Goal: Subscribe to service/newsletter: Subscribe to service/newsletter

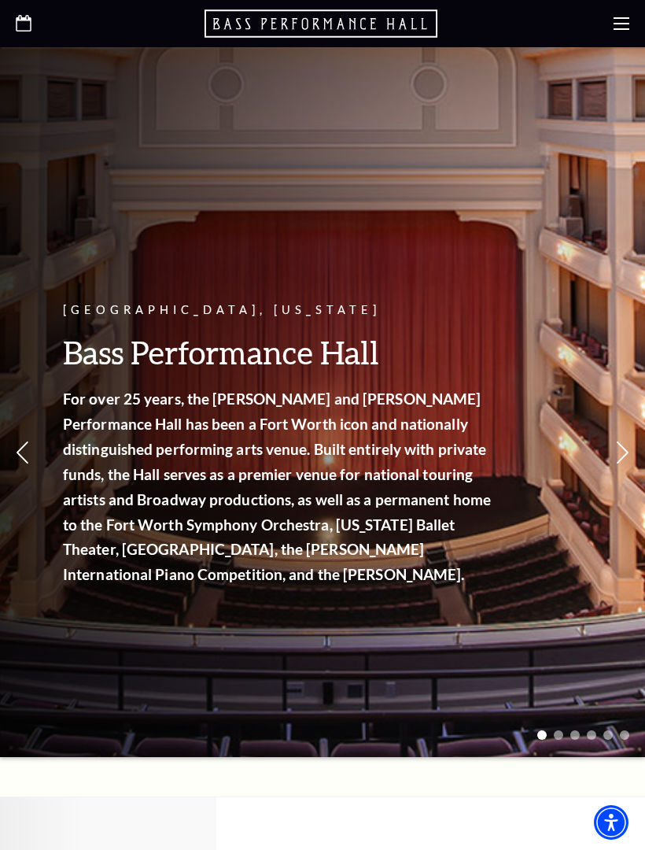
click at [621, 38] on div at bounding box center [322, 23] width 645 height 47
click at [620, 24] on use at bounding box center [622, 23] width 16 height 13
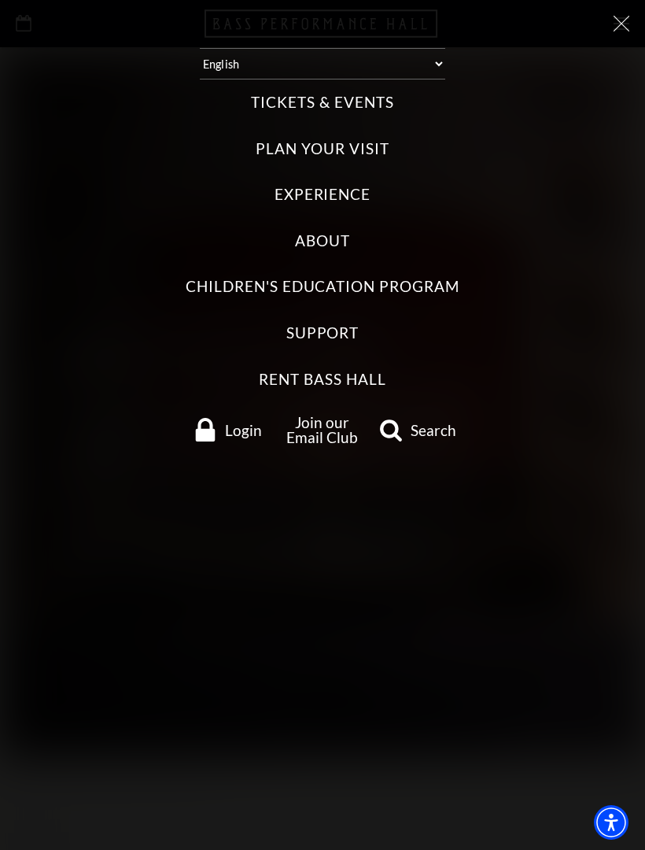
click at [277, 92] on label "Tickets & Events" at bounding box center [322, 102] width 142 height 21
click at [0, 0] on Events "Tickets & Events" at bounding box center [0, 0] width 0 height 0
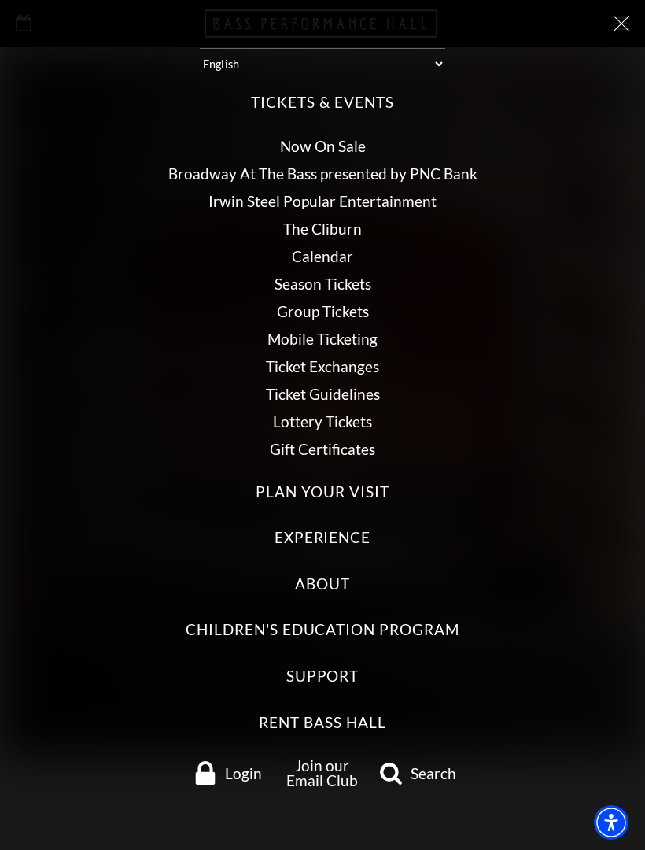
click at [343, 251] on link "Calendar" at bounding box center [322, 256] width 61 height 18
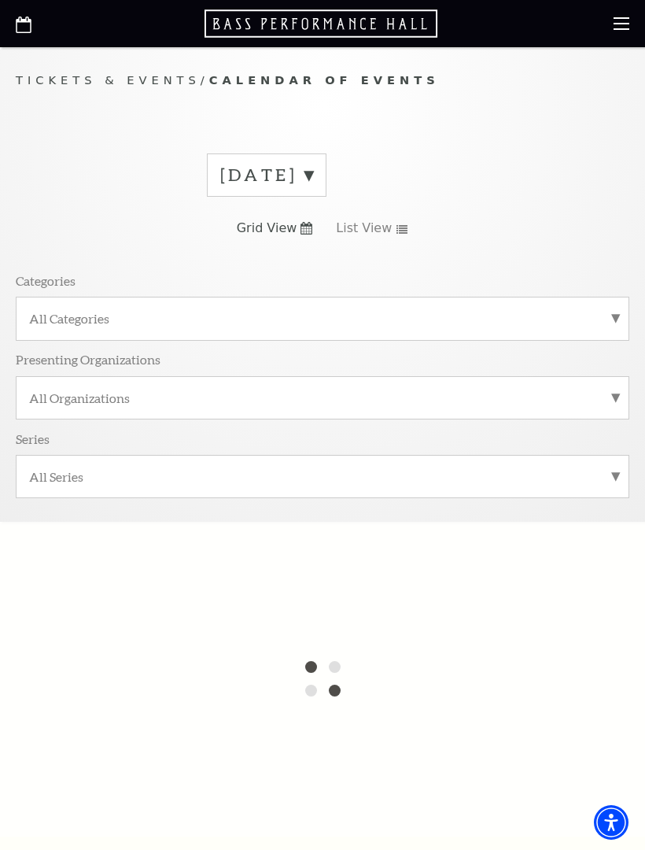
click at [614, 321] on label "All Categories" at bounding box center [322, 318] width 587 height 17
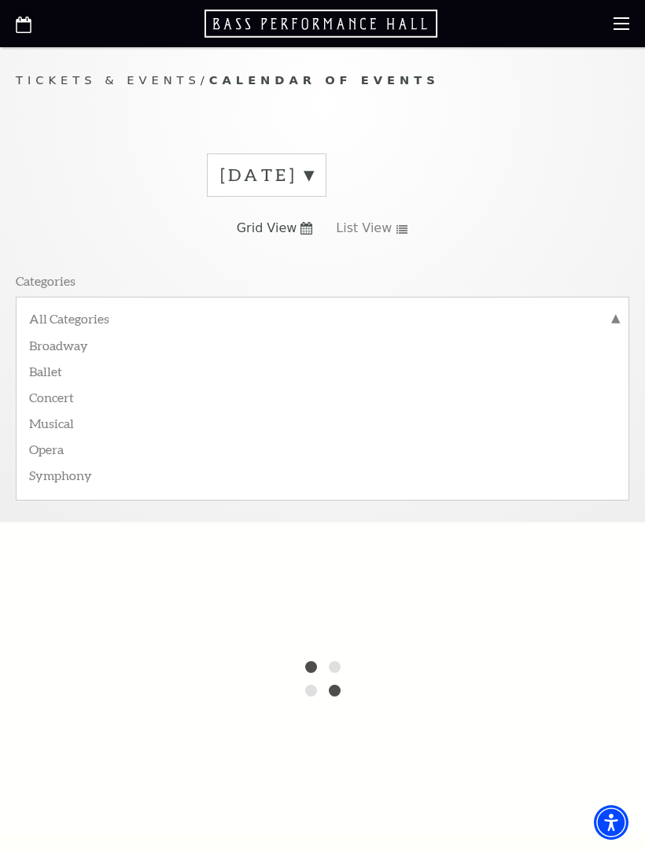
click at [79, 353] on label "Broadway" at bounding box center [322, 344] width 587 height 26
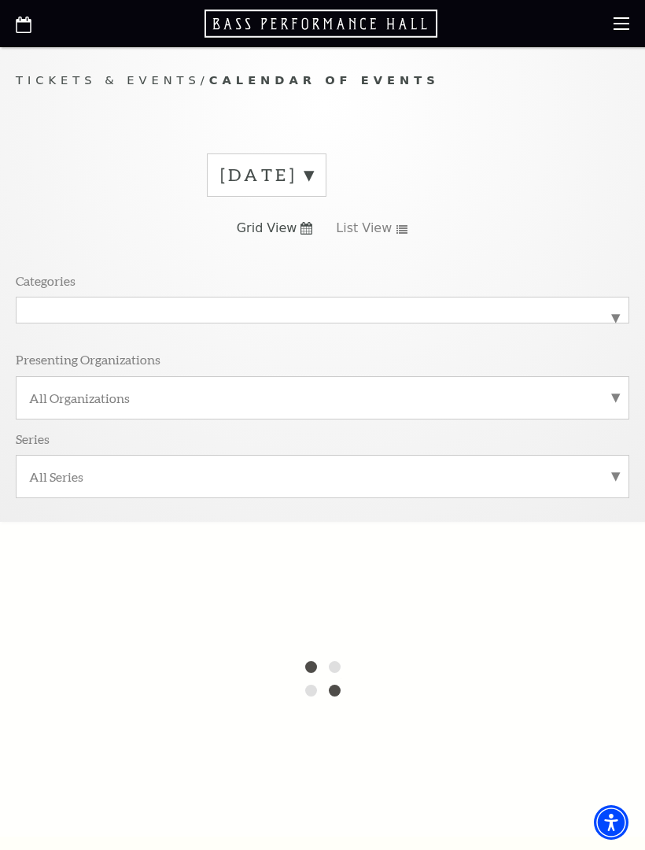
click at [313, 176] on label "September 2025" at bounding box center [266, 175] width 93 height 24
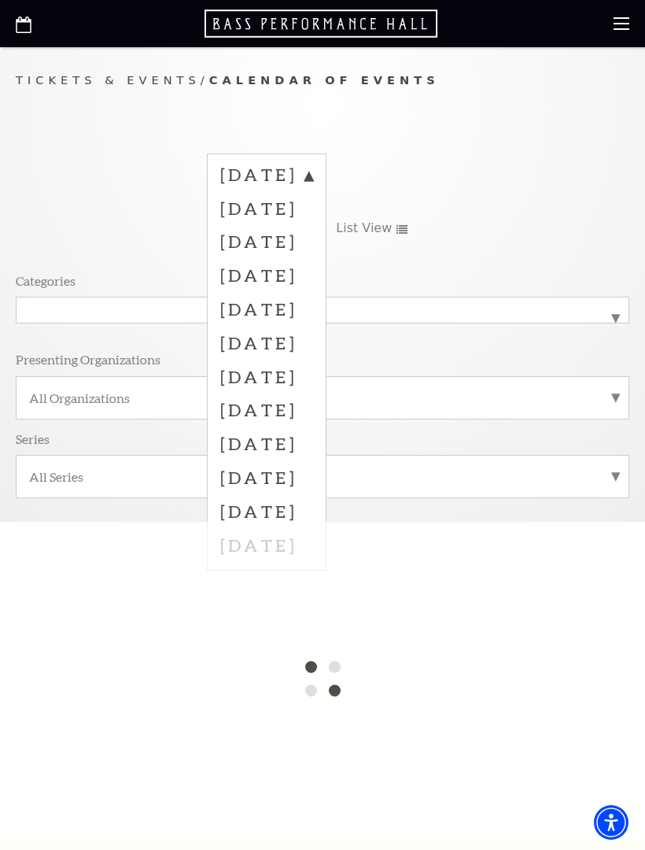
click at [312, 338] on label "February 2026" at bounding box center [266, 343] width 93 height 34
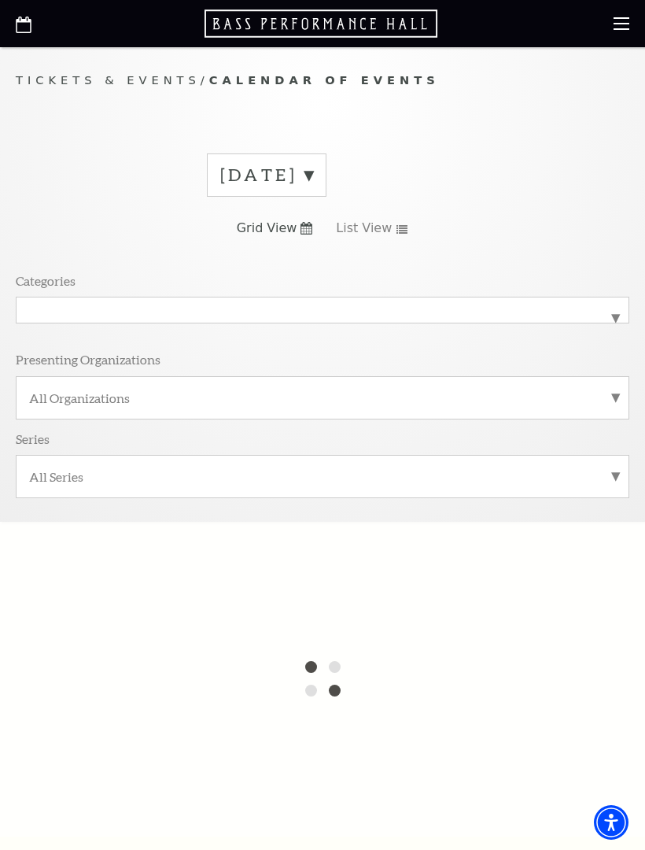
click at [313, 179] on label "September 2025" at bounding box center [266, 175] width 93 height 24
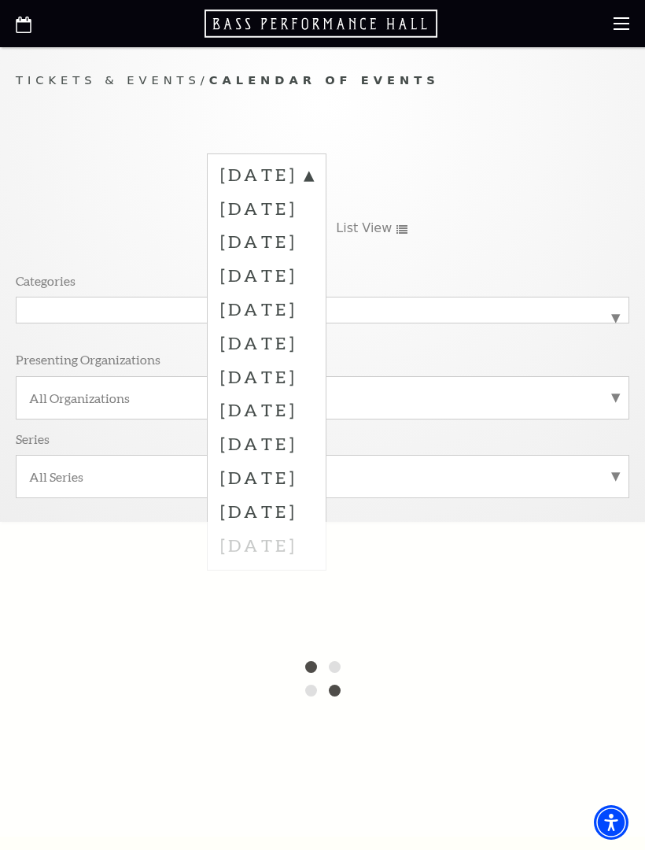
click at [313, 345] on label "February 2026" at bounding box center [266, 343] width 93 height 34
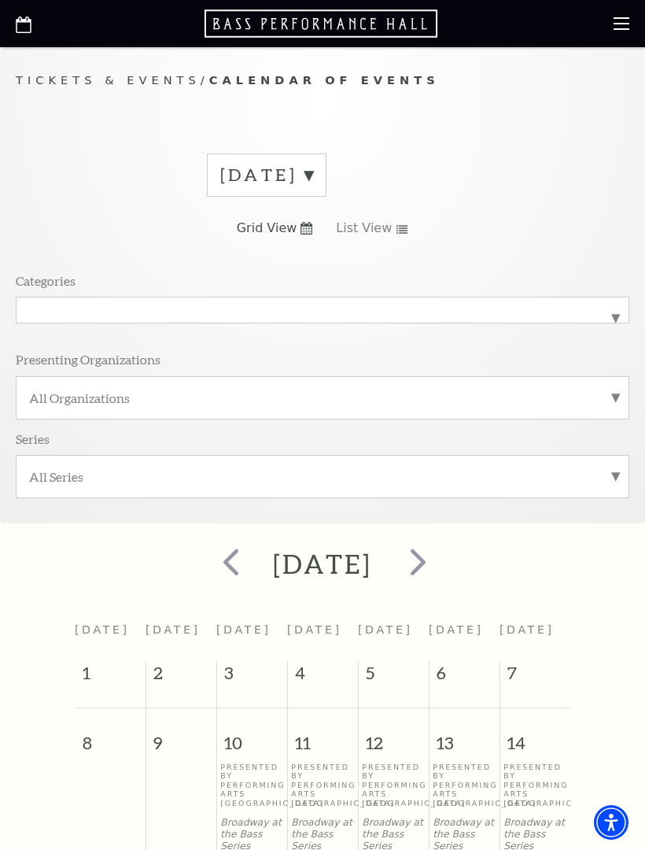
click at [622, 30] on use at bounding box center [622, 23] width 16 height 13
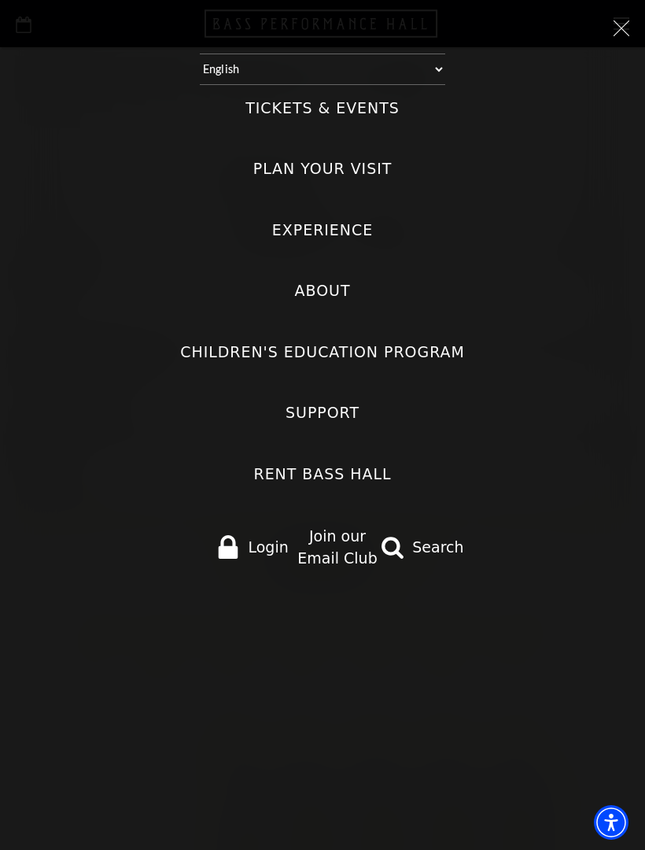
click at [382, 102] on label "Tickets & Events" at bounding box center [323, 108] width 154 height 21
click at [0, 0] on Events "Tickets & Events" at bounding box center [0, 0] width 0 height 0
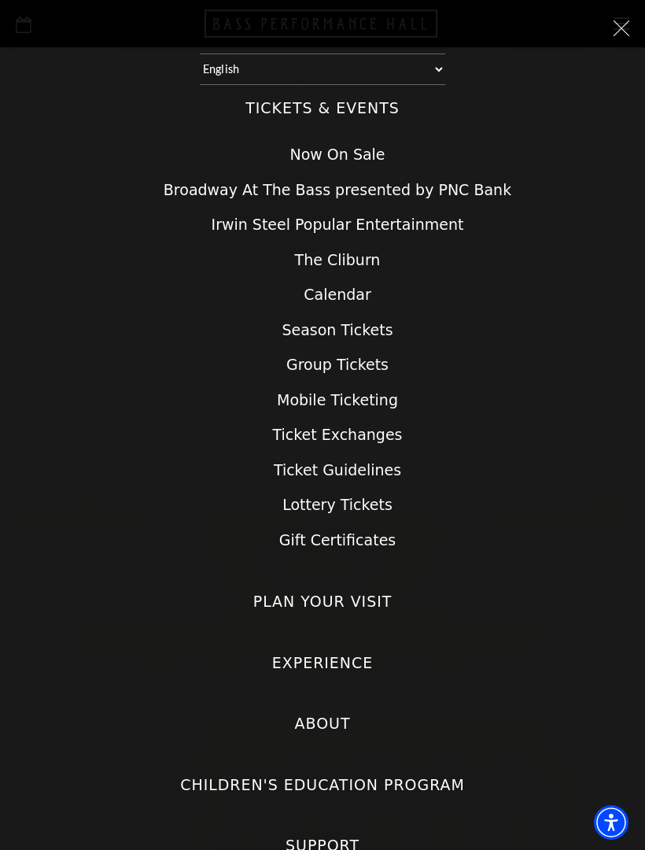
click at [350, 286] on link "Calendar" at bounding box center [337, 294] width 67 height 17
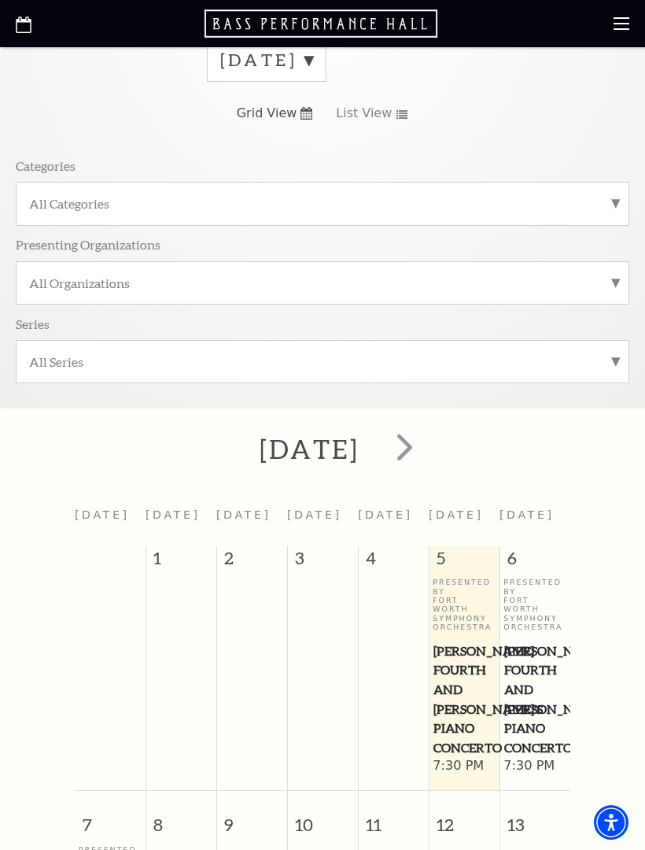
scroll to position [113, 0]
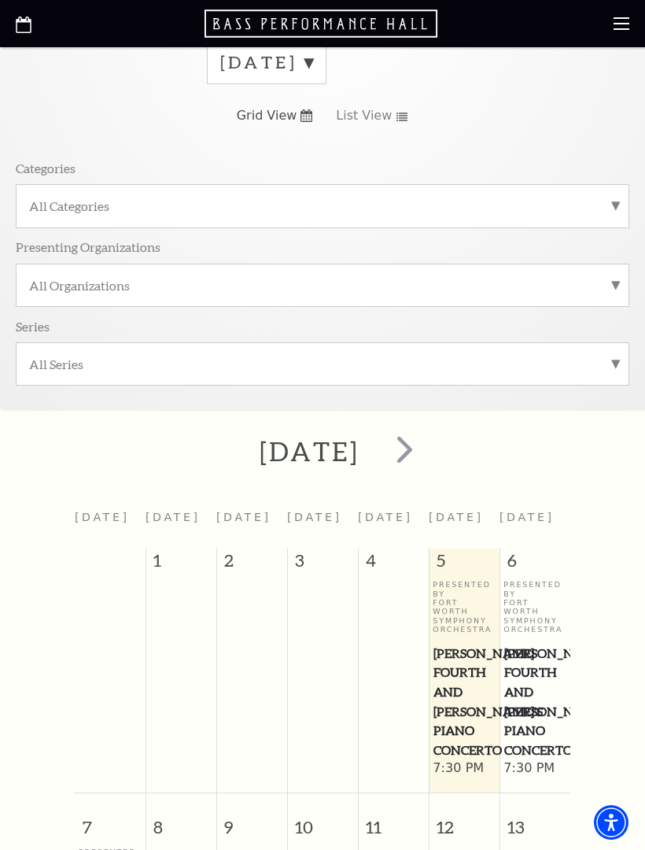
click at [427, 444] on span "next" at bounding box center [404, 449] width 45 height 45
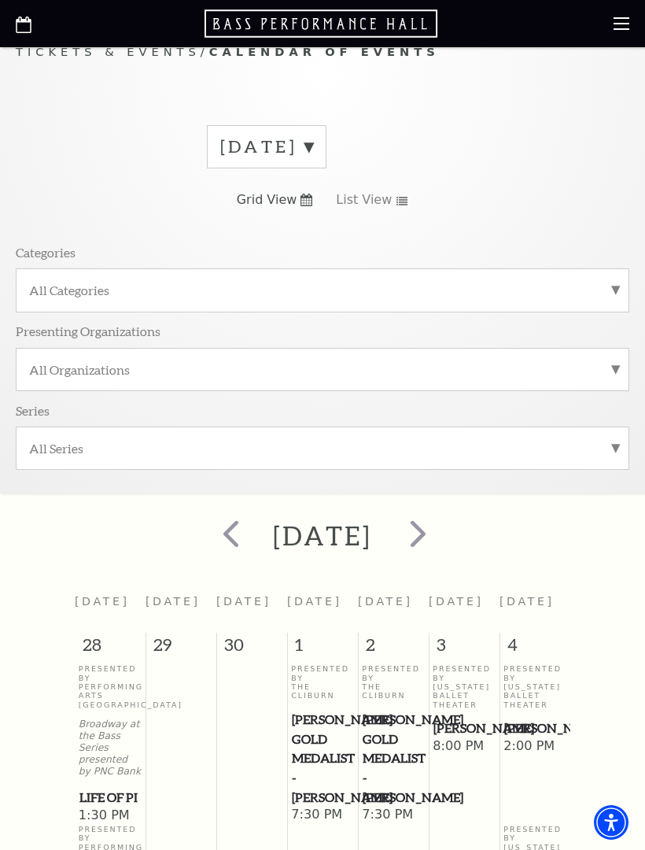
scroll to position [0, 0]
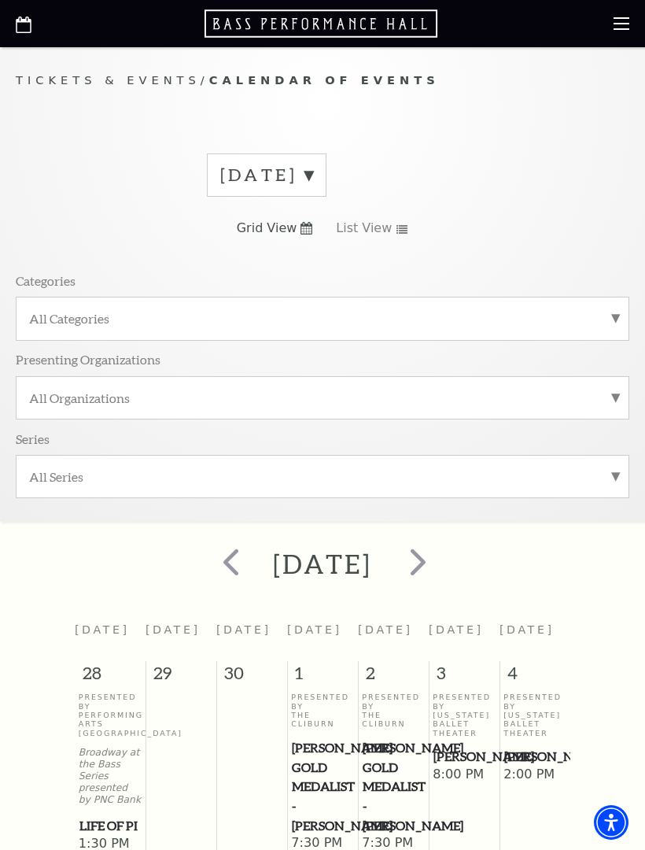
click at [441, 559] on span "next" at bounding box center [418, 561] width 45 height 45
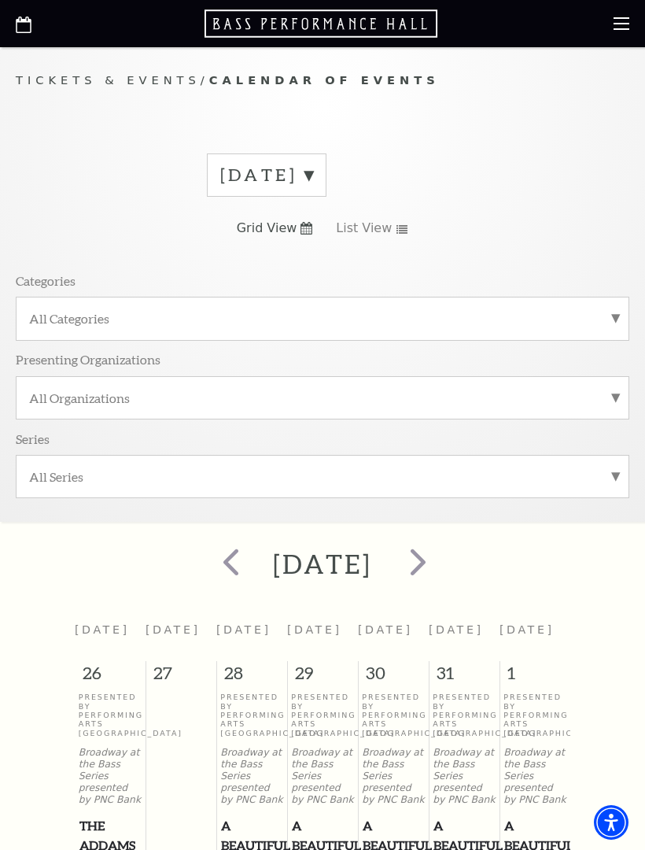
click at [441, 562] on span "next" at bounding box center [418, 561] width 45 height 45
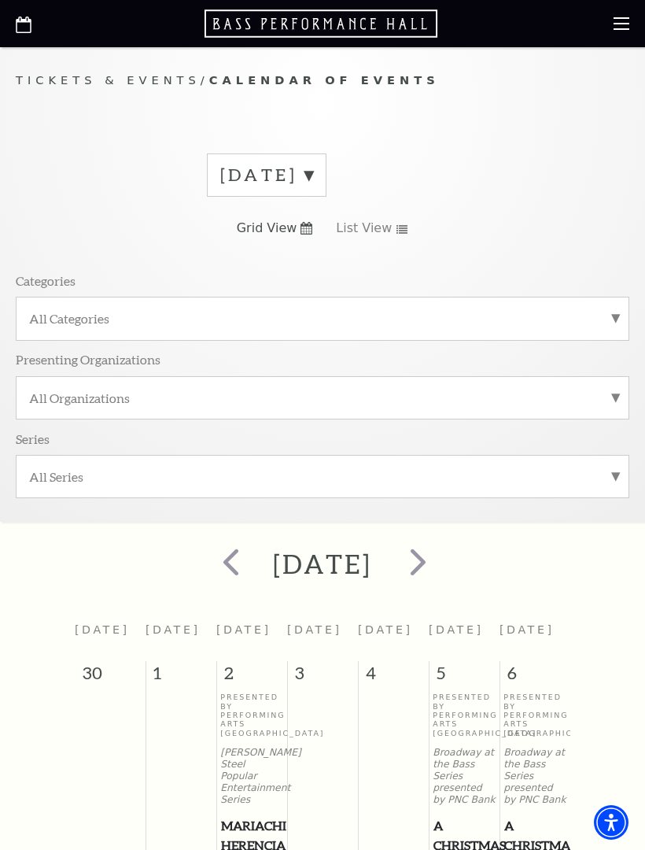
click at [441, 561] on span "next" at bounding box center [418, 561] width 45 height 45
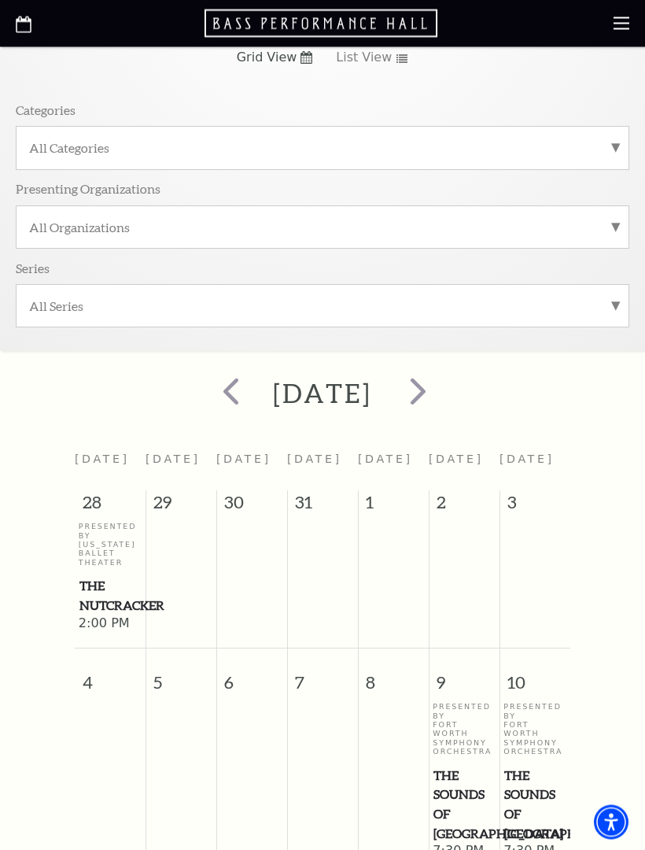
click at [441, 393] on span "next" at bounding box center [418, 391] width 45 height 45
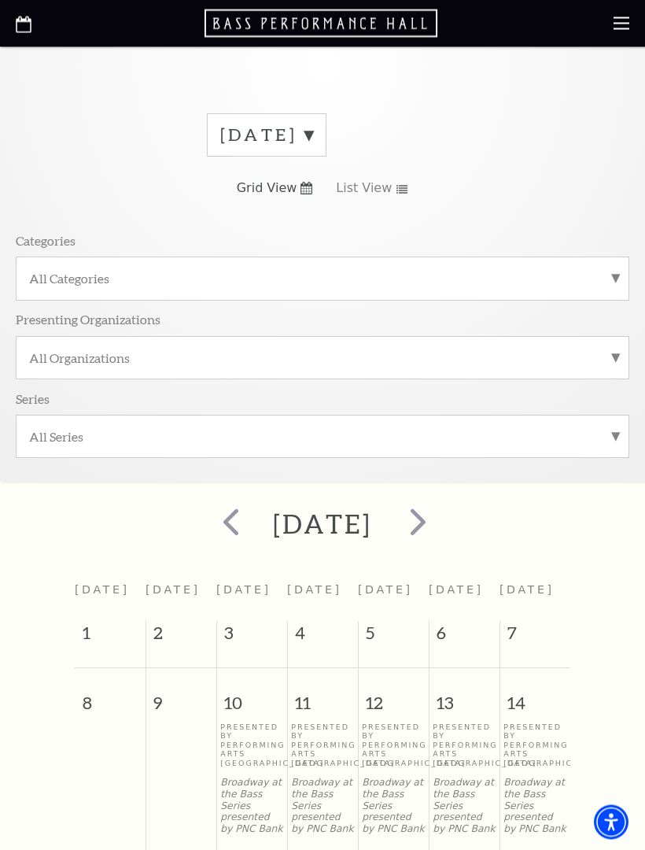
scroll to position [39, 0]
click at [441, 523] on span "next" at bounding box center [418, 523] width 45 height 45
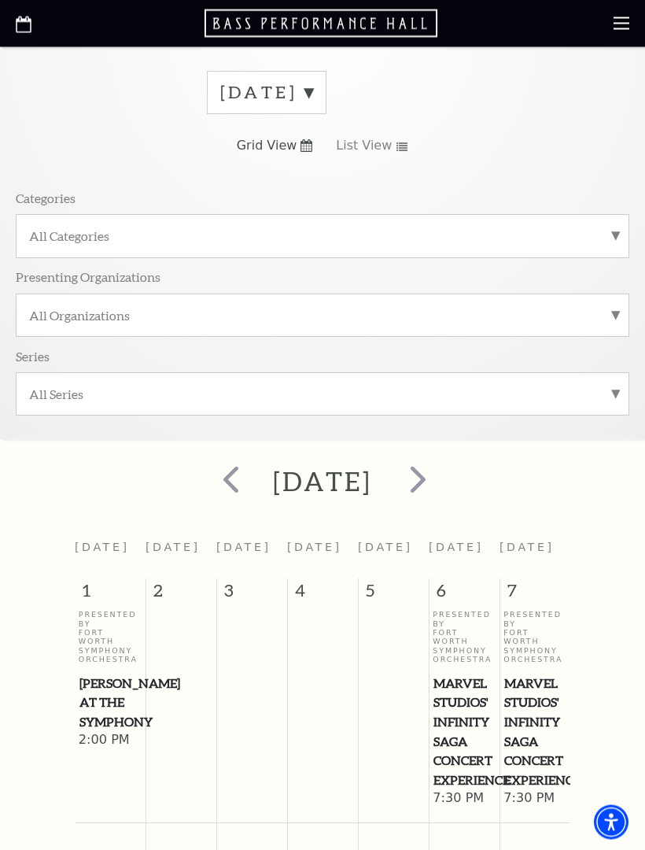
scroll to position [0, 0]
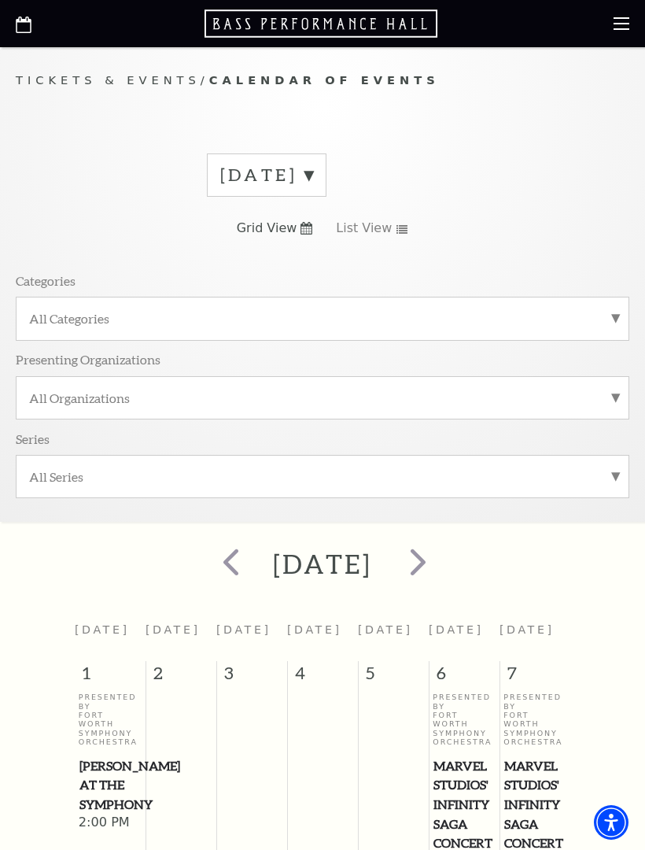
click at [441, 560] on span "next" at bounding box center [418, 561] width 45 height 45
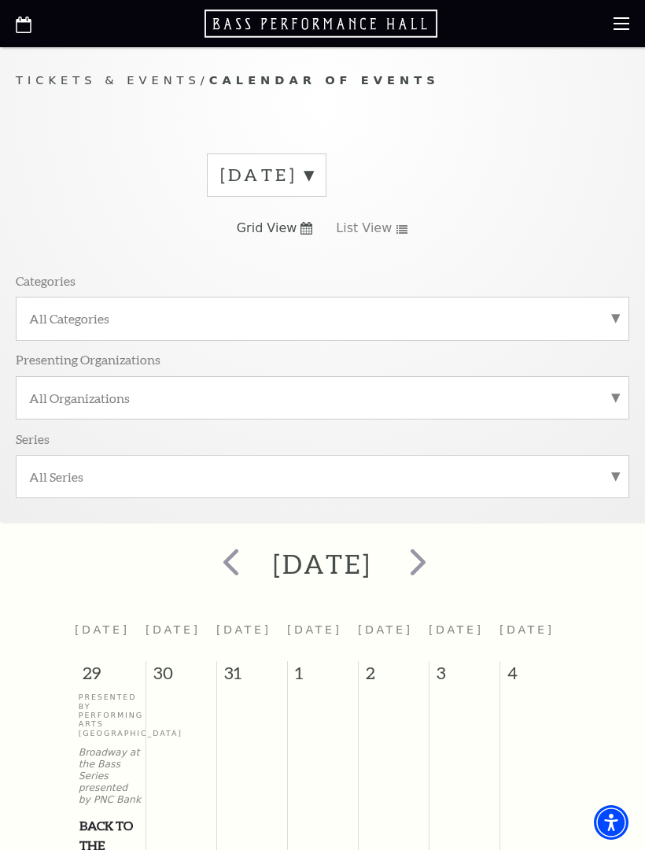
click at [441, 569] on span "next" at bounding box center [418, 561] width 45 height 45
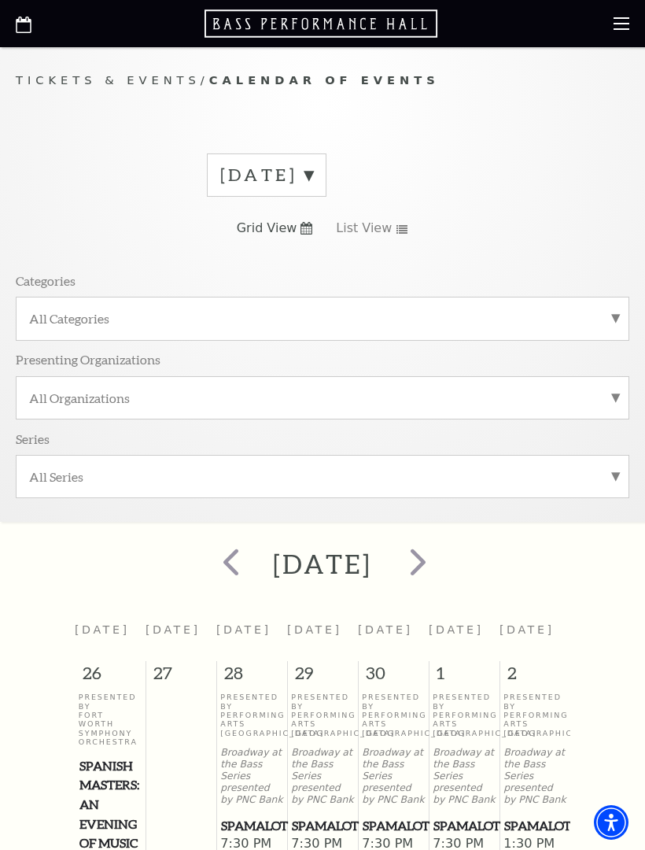
click at [621, 28] on use at bounding box center [622, 23] width 16 height 13
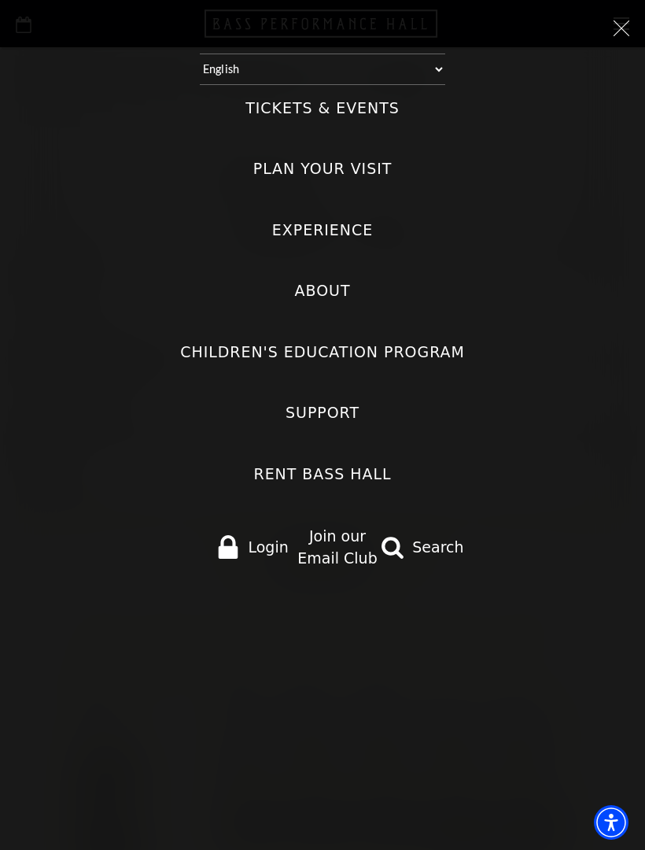
click at [364, 165] on label "Plan Your Visit" at bounding box center [322, 168] width 139 height 21
click at [0, 0] on Visit "Plan Your Visit" at bounding box center [0, 0] width 0 height 0
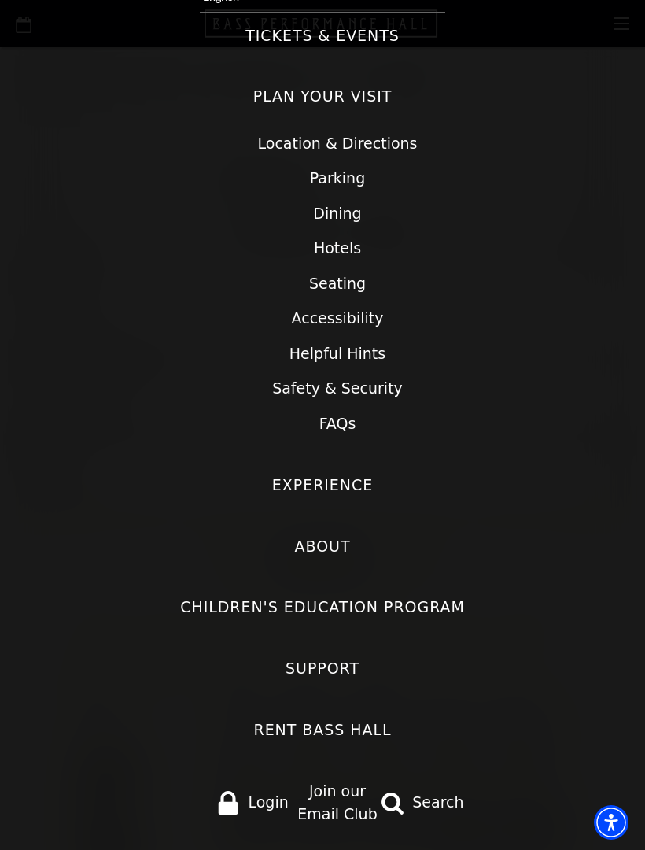
scroll to position [72, 0]
click at [352, 475] on label "Experience" at bounding box center [322, 485] width 101 height 21
click at [0, 0] on input "Experience" at bounding box center [0, 0] width 0 height 0
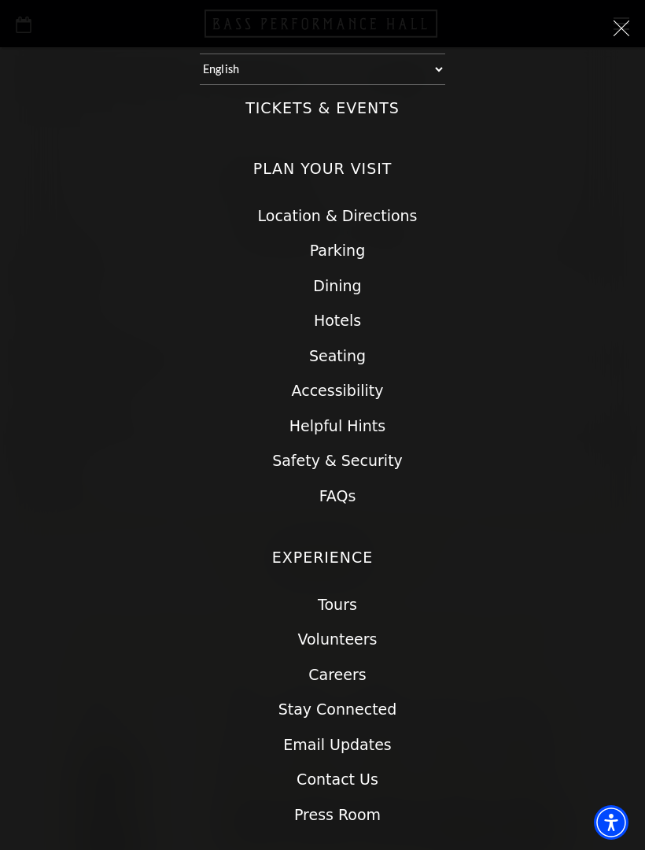
scroll to position [0, 0]
click at [295, 101] on label "Tickets & Events" at bounding box center [323, 108] width 154 height 21
click at [0, 0] on Events "Tickets & Events" at bounding box center [0, 0] width 0 height 0
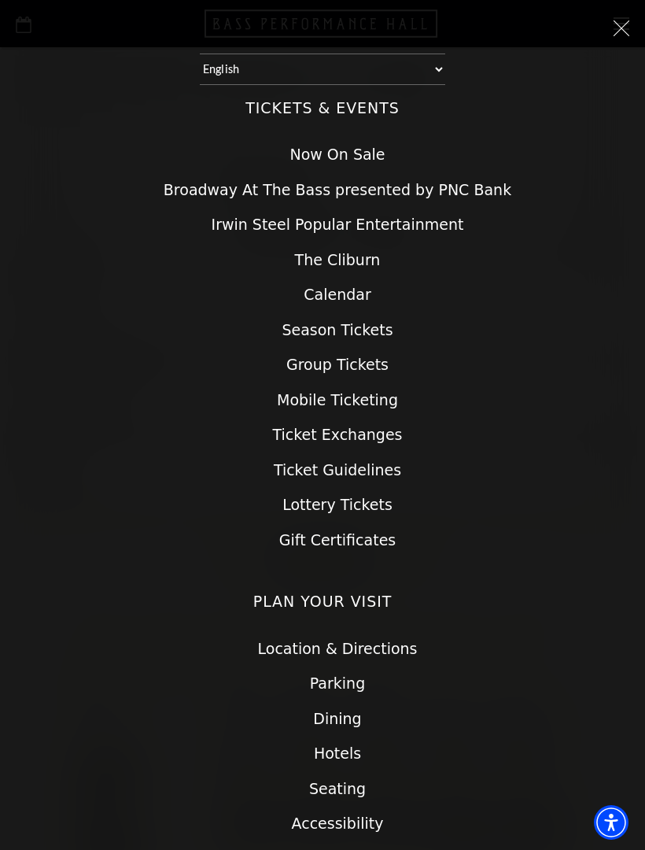
click at [354, 146] on link "Now On Sale" at bounding box center [337, 154] width 95 height 17
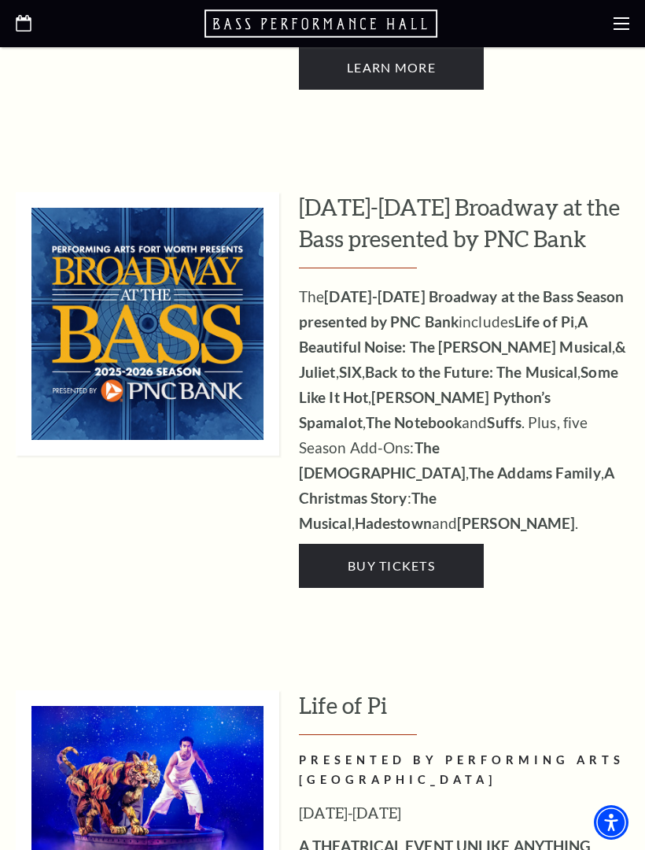
scroll to position [1421, 0]
click at [449, 545] on link "Buy Tickets" at bounding box center [391, 567] width 185 height 44
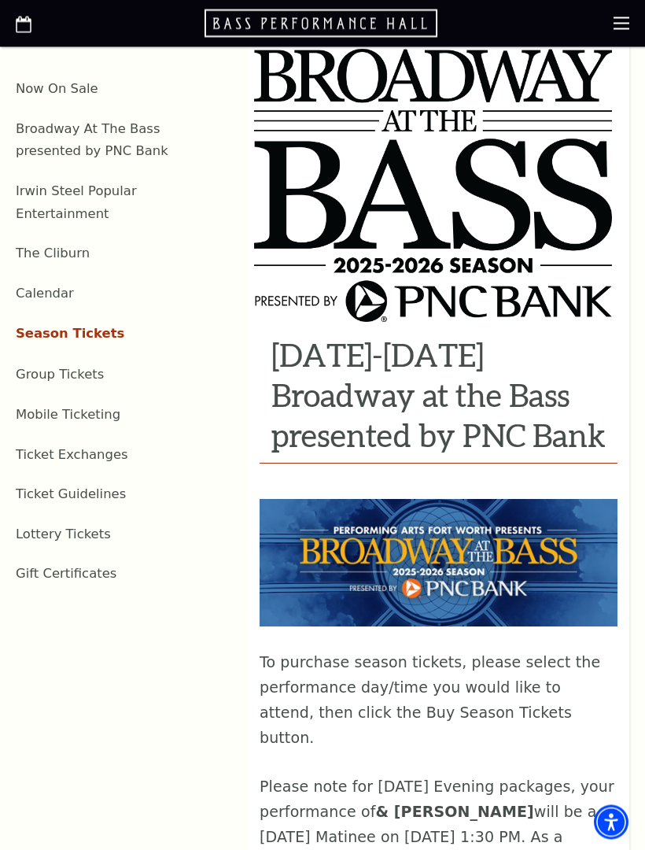
scroll to position [443, 0]
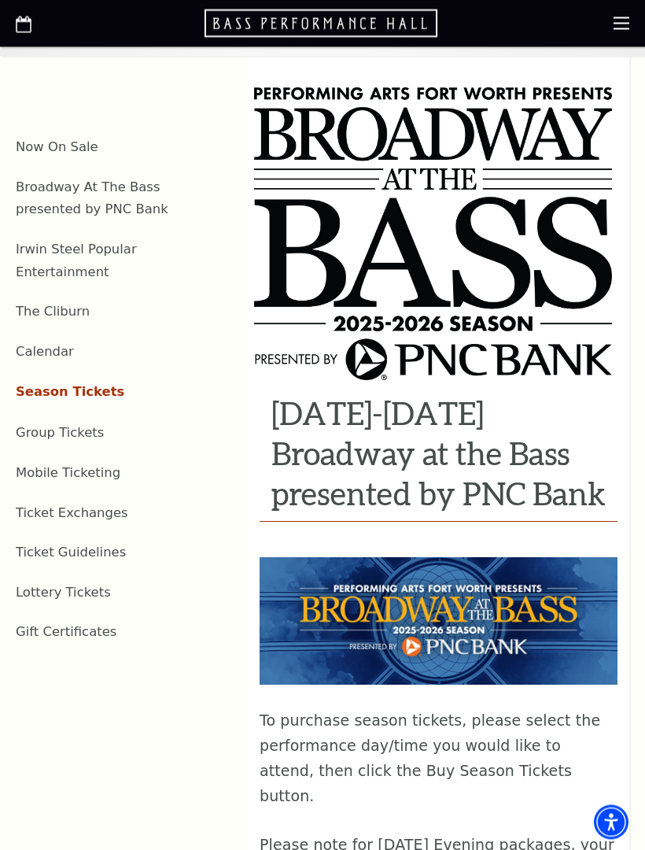
click at [91, 466] on link "Mobile Ticketing" at bounding box center [68, 473] width 105 height 15
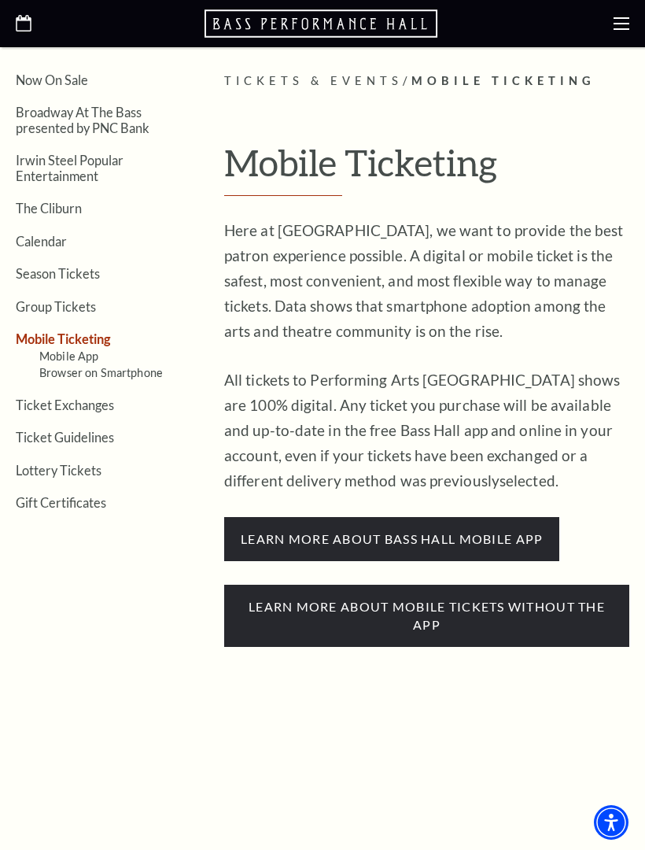
scroll to position [290, 0]
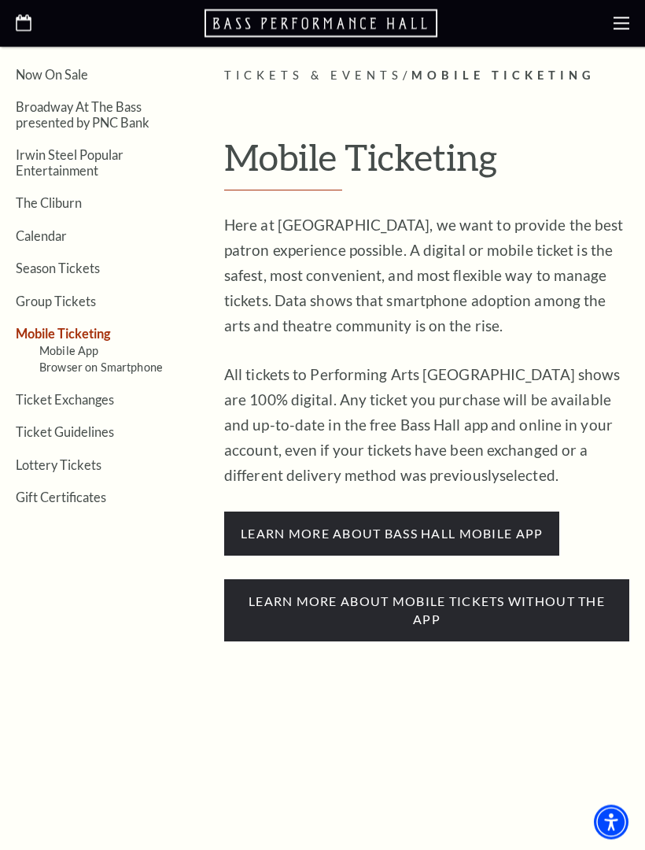
click at [79, 461] on link "Lottery Tickets" at bounding box center [59, 465] width 86 height 15
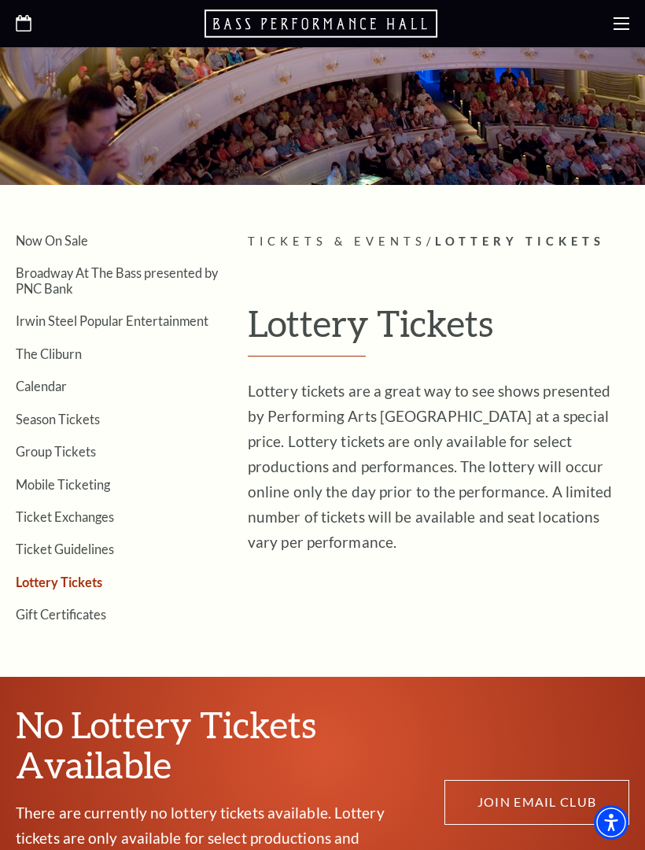
scroll to position [135, 0]
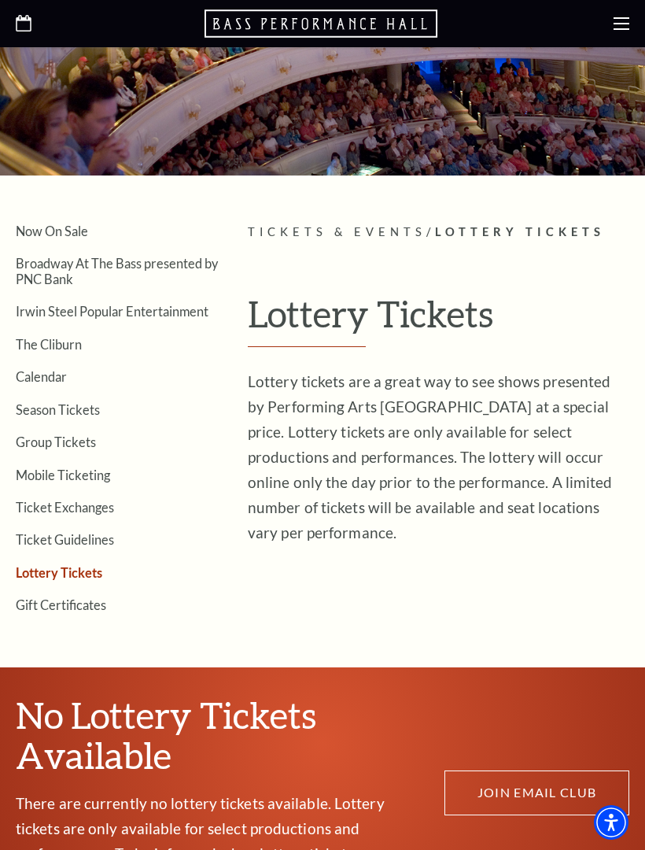
click at [54, 272] on link "Broadway At The Bass presented by PNC Bank" at bounding box center [117, 271] width 202 height 30
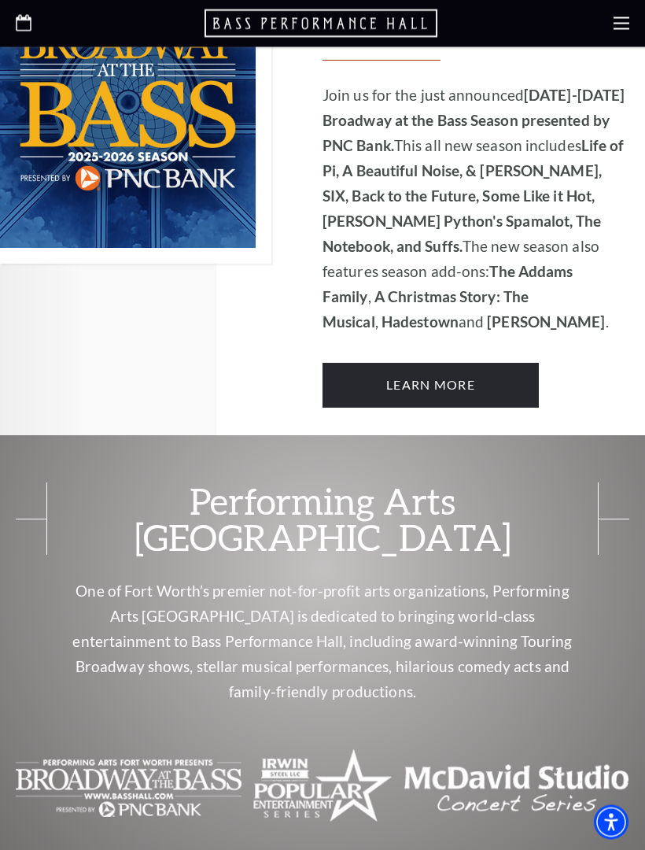
scroll to position [1139, 0]
click at [479, 363] on link "Learn More" at bounding box center [431, 385] width 216 height 44
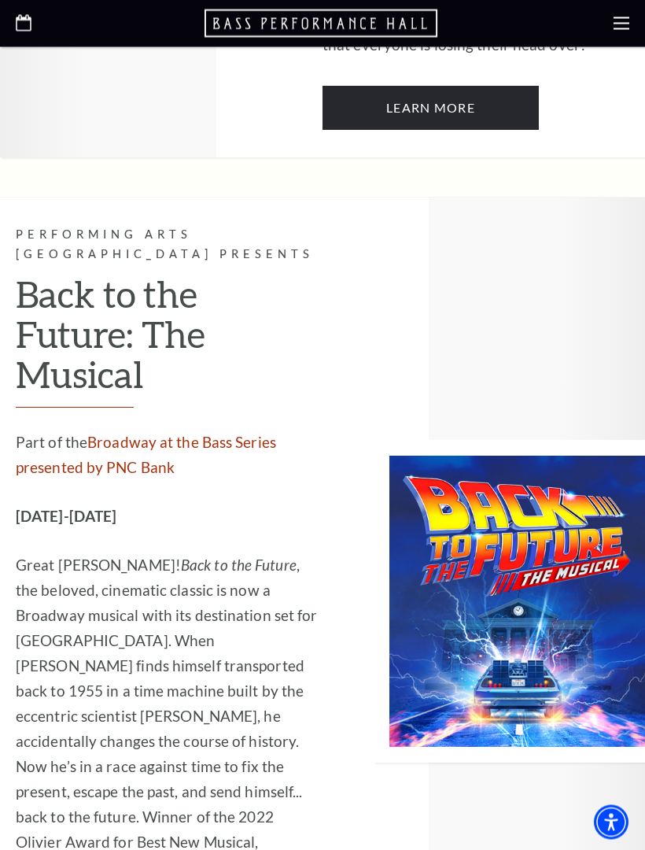
scroll to position [6211, 0]
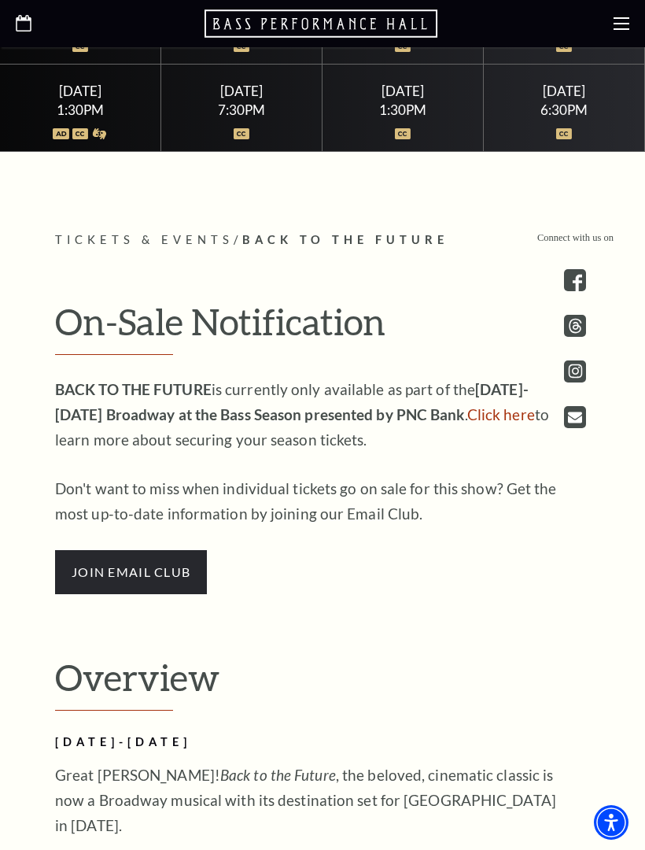
scroll to position [856, 0]
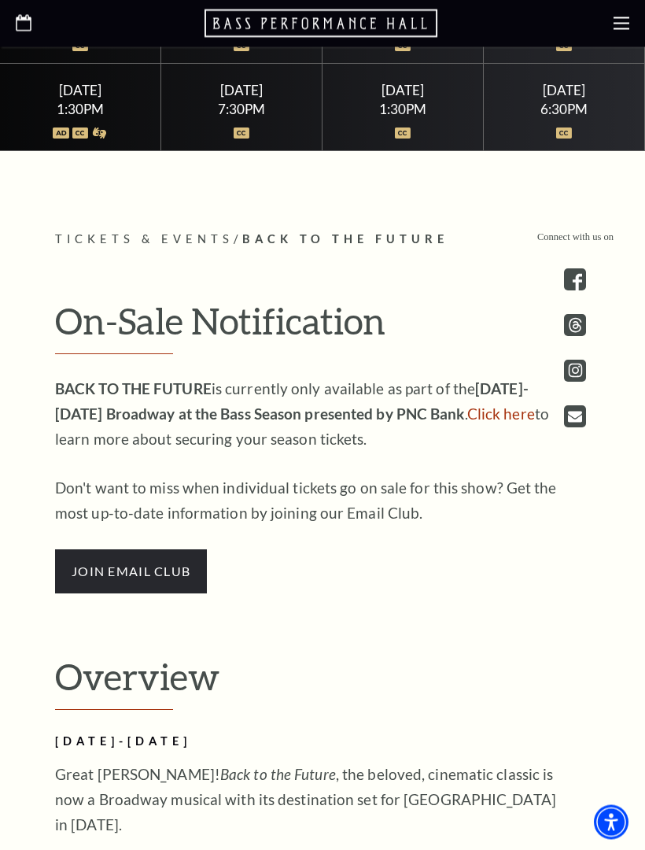
click at [175, 594] on span "join email club" at bounding box center [131, 572] width 152 height 44
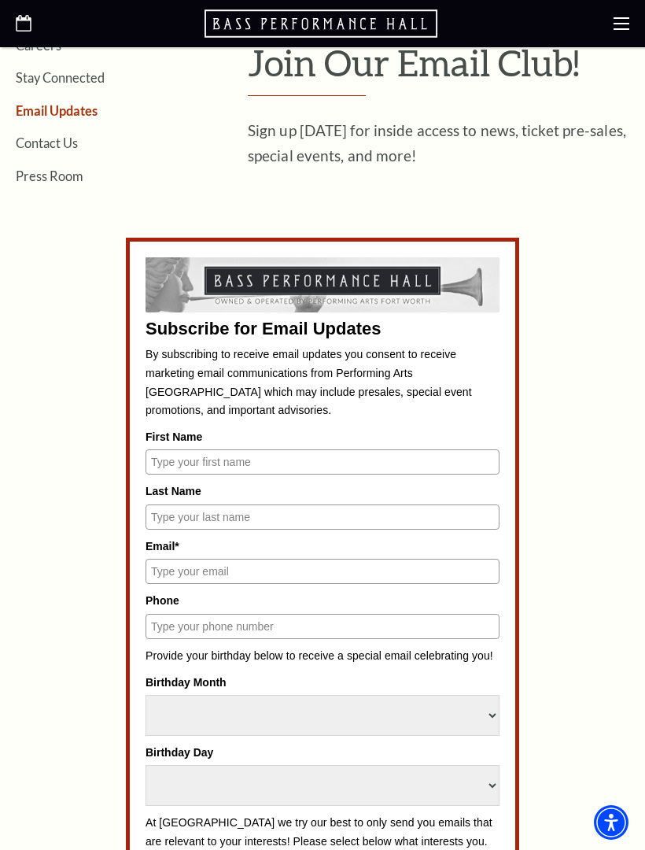
scroll to position [390, 0]
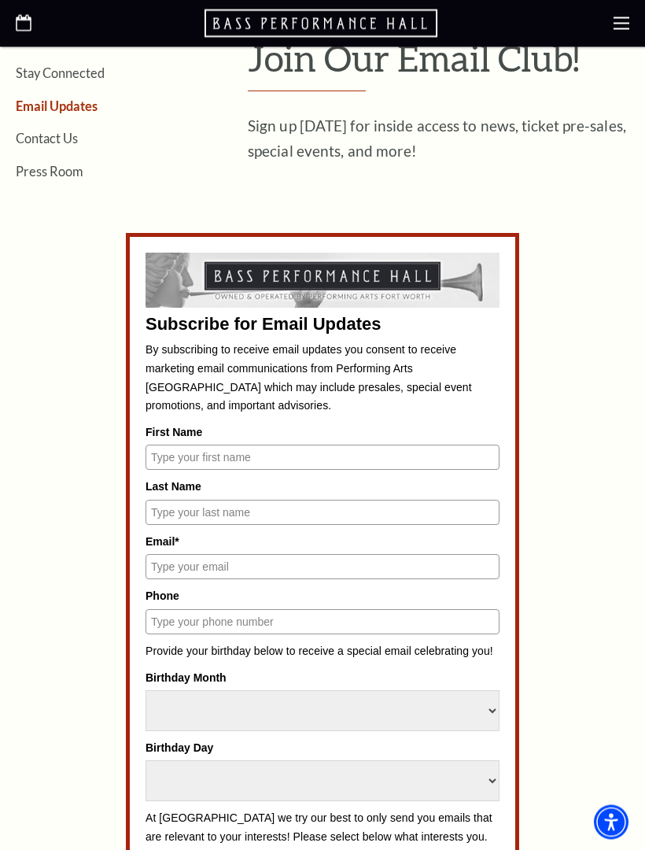
click at [237, 456] on input "First Name" at bounding box center [323, 457] width 354 height 25
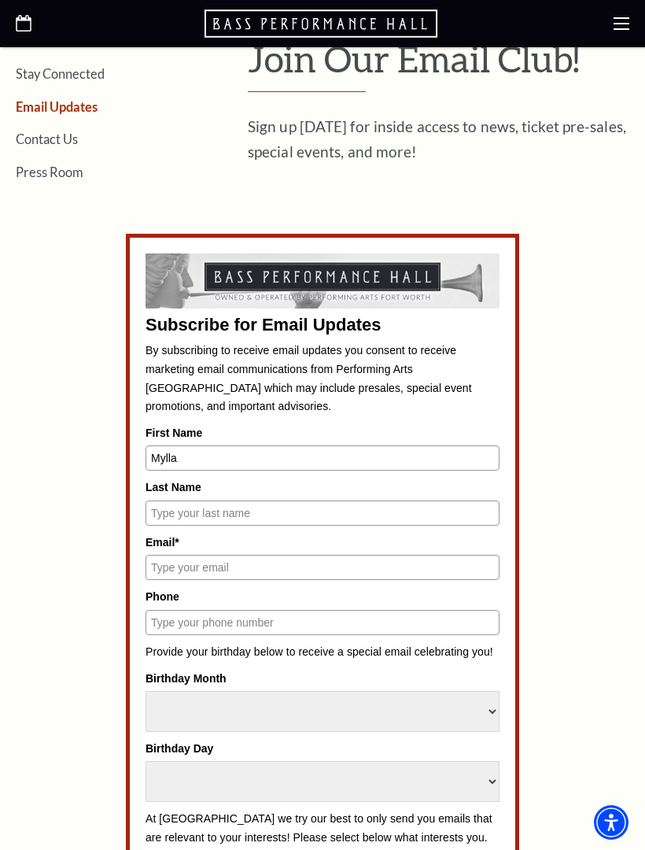
type input "Mylla"
click at [259, 508] on input "Last Name" at bounding box center [323, 513] width 354 height 25
type input "Harvison"
click at [313, 567] on input "Email*" at bounding box center [323, 567] width 354 height 25
type input "h"
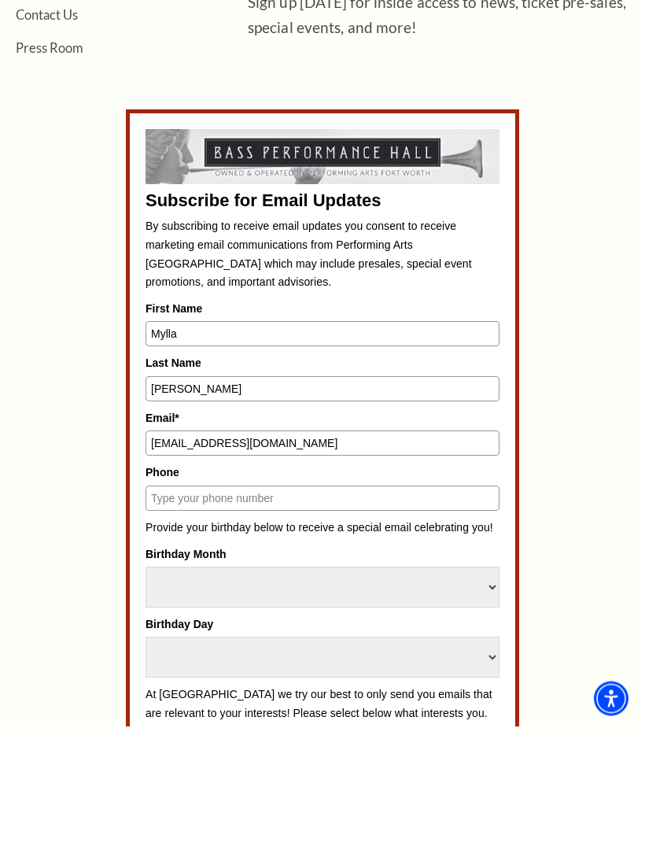
type input "meharvison@msn.com"
click at [372, 610] on input "Phone" at bounding box center [323, 622] width 354 height 25
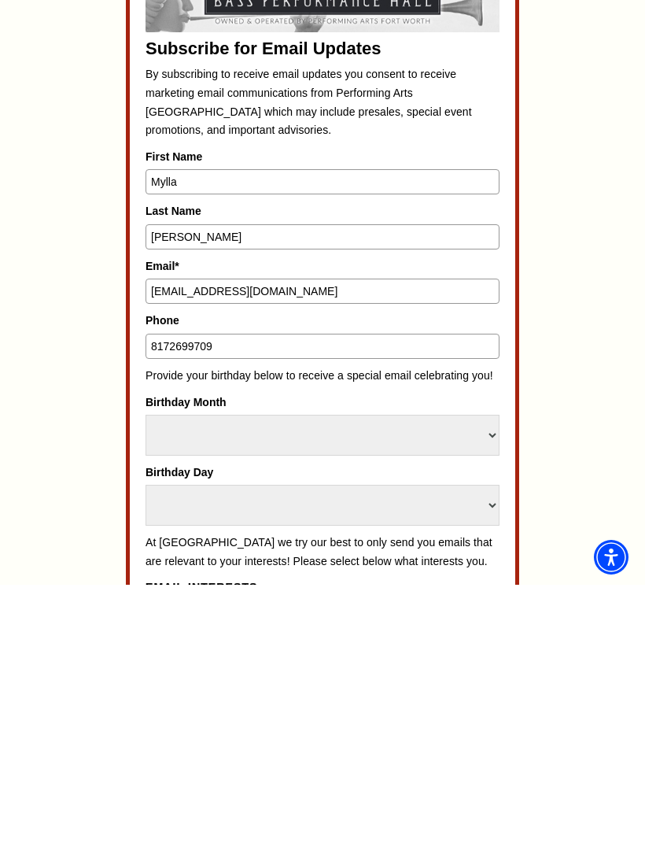
type input "8172699709"
click at [498, 680] on select "Select Month January February March April May June July August September Octobe…" at bounding box center [323, 700] width 354 height 41
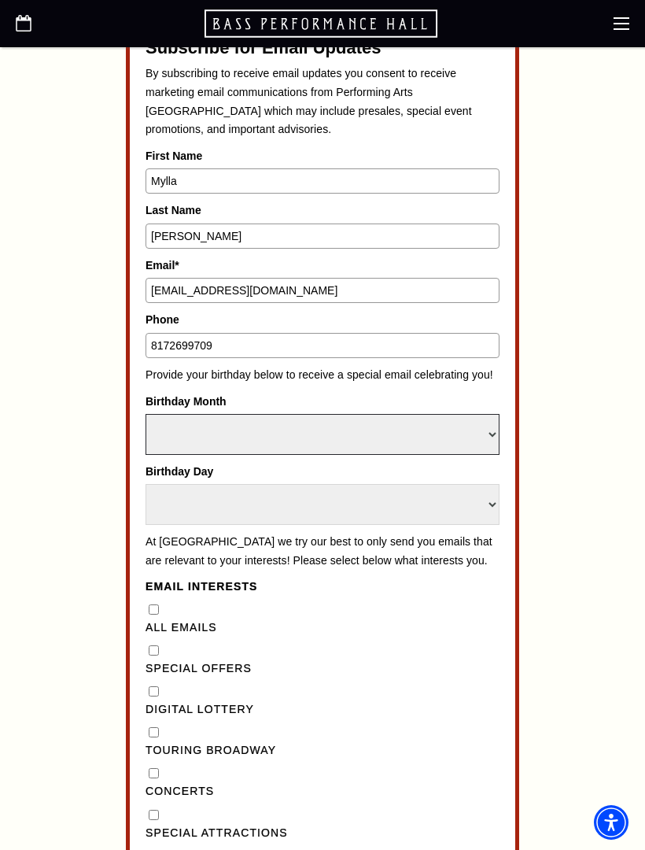
select select "July"
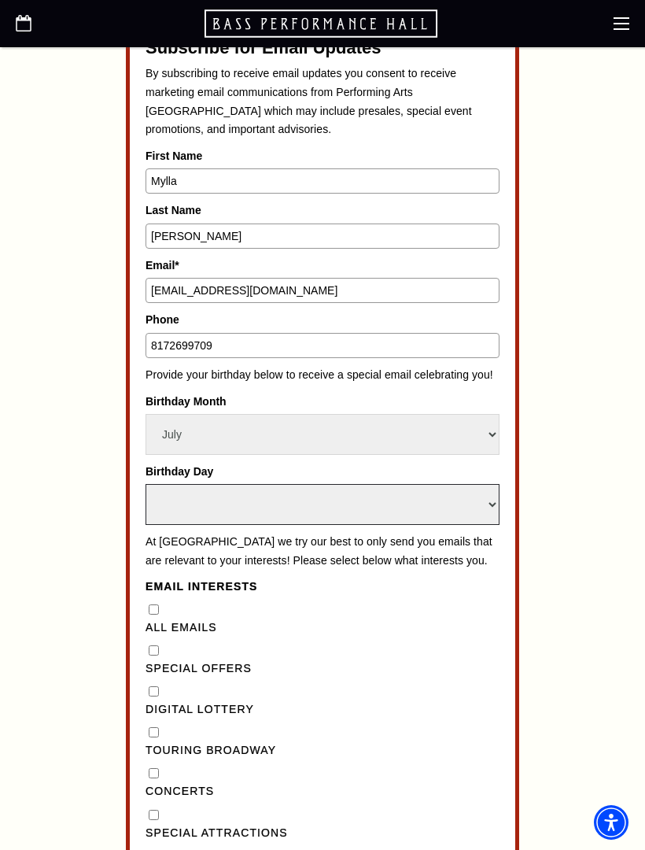
click at [483, 484] on select "Select Day 1 2 3 4 5 6 7 8 9 10 11 12 13 14 15 16 17 18 19 20 21 22 23 24 25 26…" at bounding box center [323, 504] width 354 height 41
select select "20"
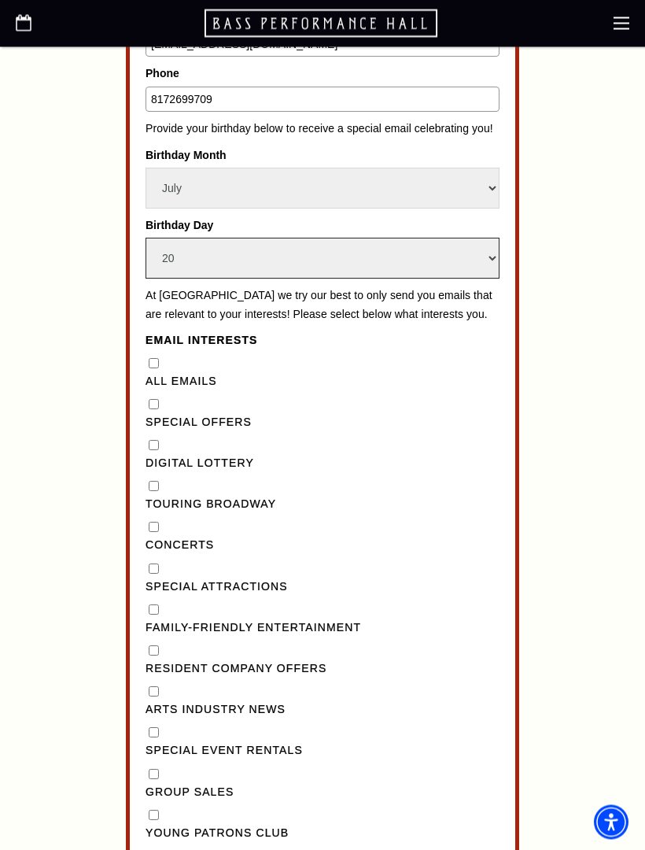
scroll to position [913, 0]
click at [158, 399] on "] "Special Offers" at bounding box center [154, 404] width 10 height 10
checkbox "] "true"
click at [157, 481] on Broadway"] "Touring Broadway" at bounding box center [154, 486] width 10 height 10
checkbox Broadway"] "true"
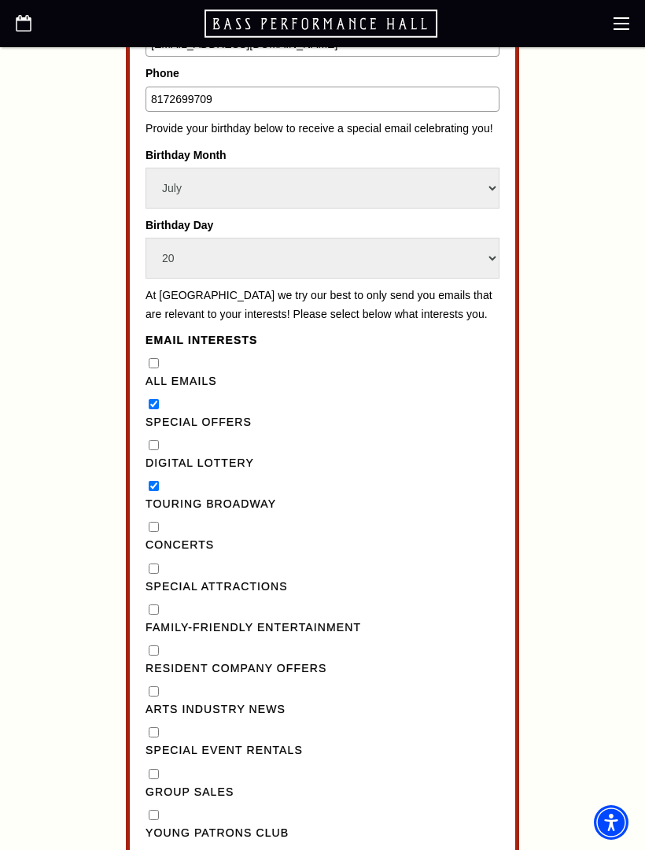
click at [158, 522] on input "Concerts" at bounding box center [154, 527] width 10 height 10
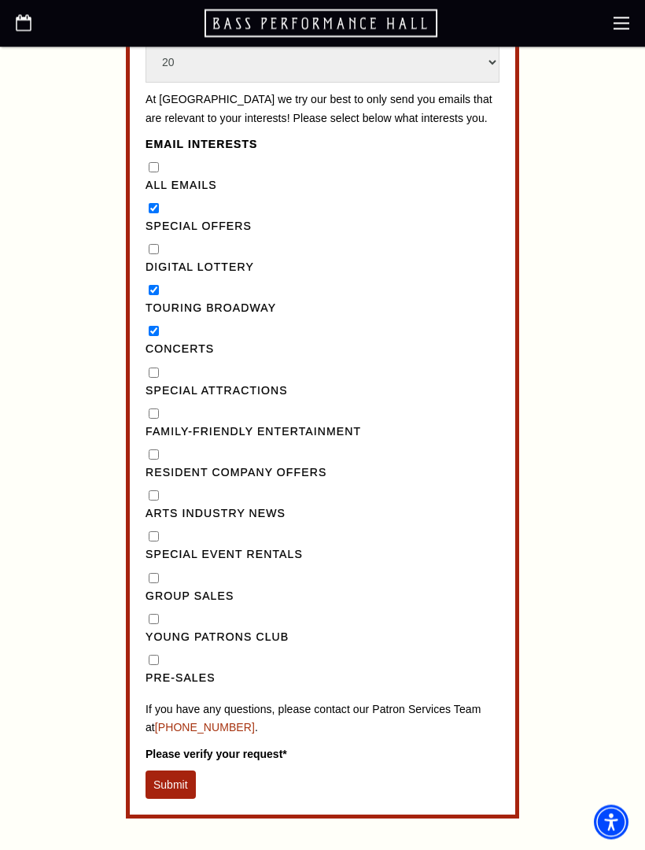
scroll to position [1111, 0]
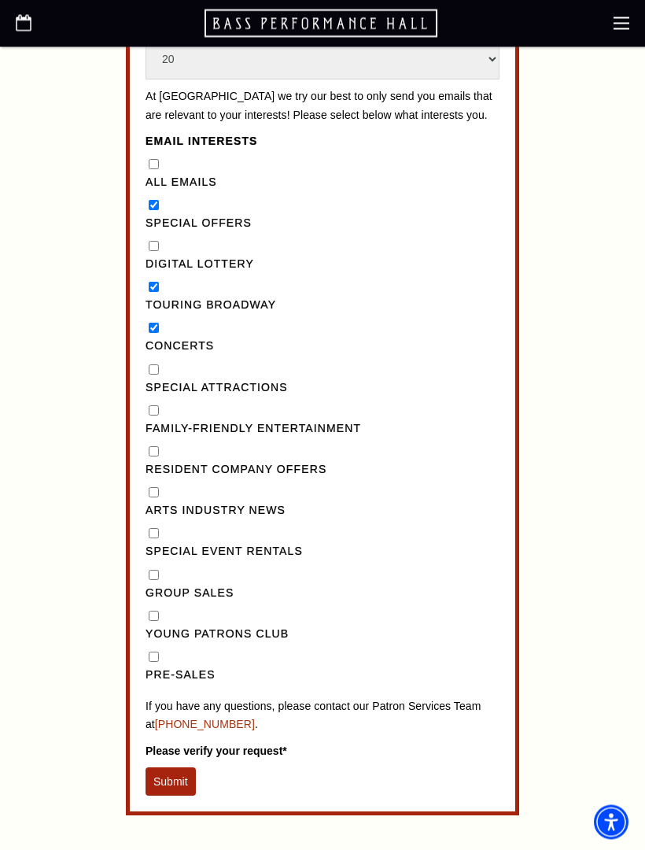
click at [157, 323] on input "Concerts" at bounding box center [154, 328] width 10 height 10
checkbox input "false"
click at [158, 406] on Entertainment"] "Family-Friendly Entertainment" at bounding box center [154, 411] width 10 height 10
checkbox Entertainment"] "true"
click at [178, 768] on button "Submit" at bounding box center [171, 782] width 50 height 28
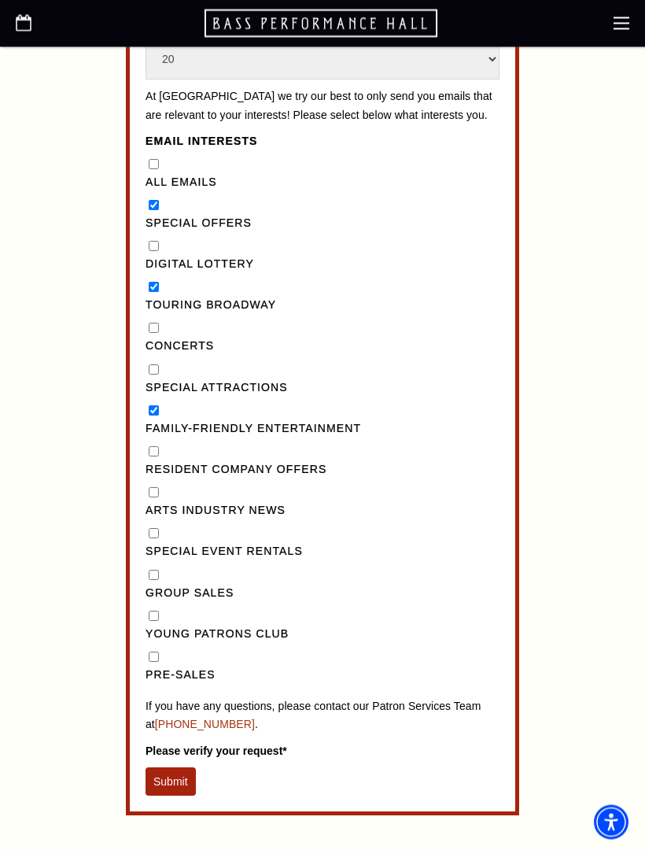
scroll to position [1112, 0]
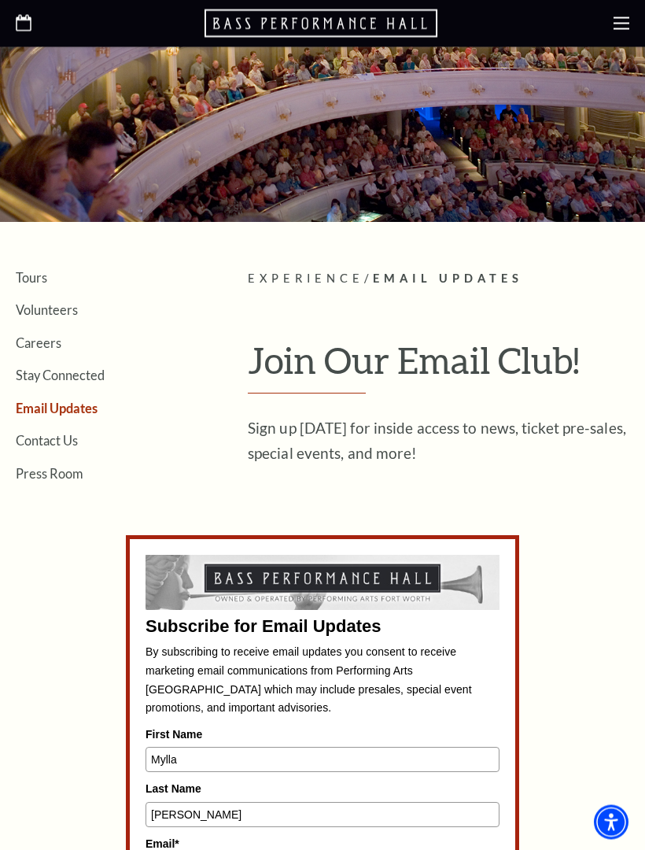
scroll to position [0, 0]
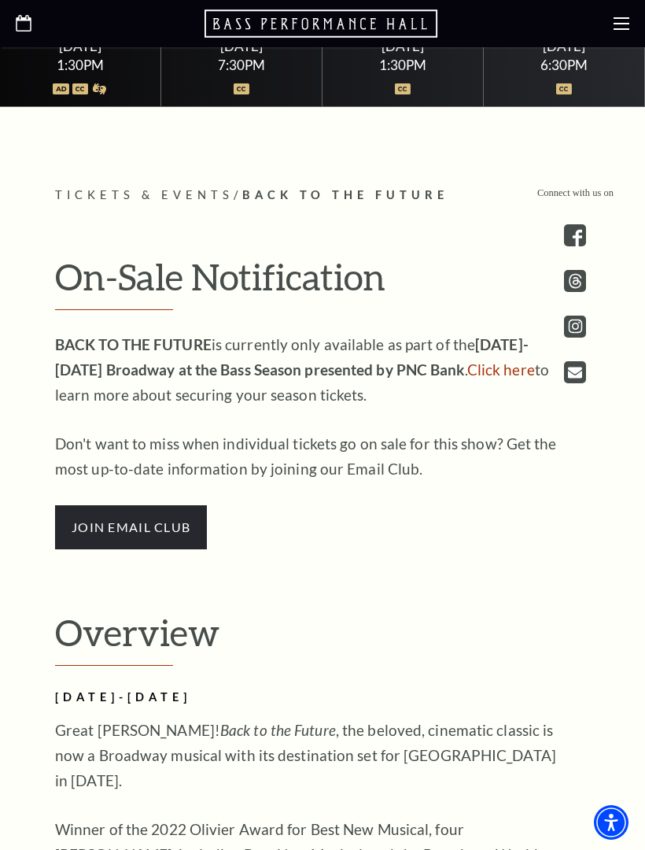
click at [467, 379] on link "Click here" at bounding box center [501, 369] width 68 height 18
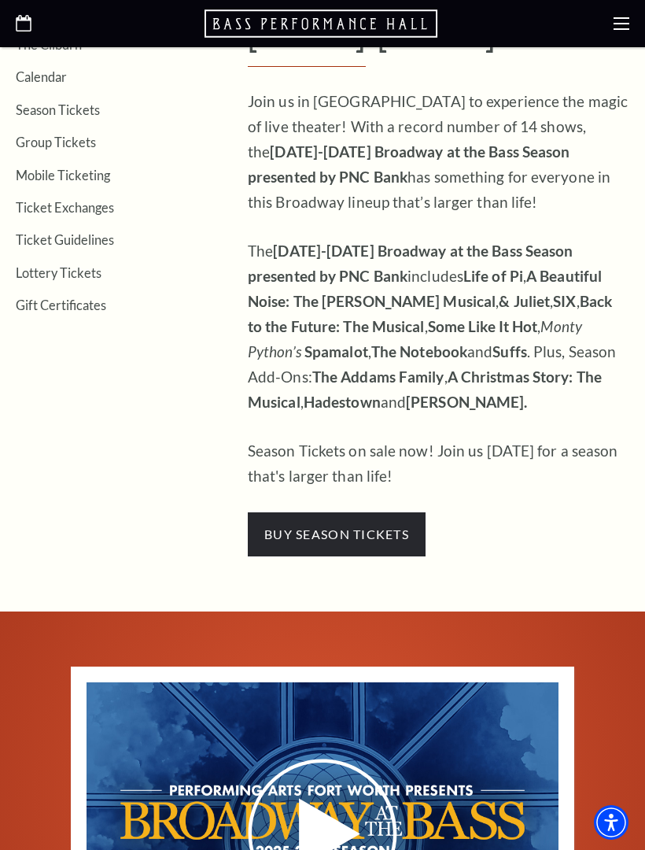
scroll to position [434, 0]
click at [399, 513] on span "buy season tickets" at bounding box center [337, 535] width 178 height 44
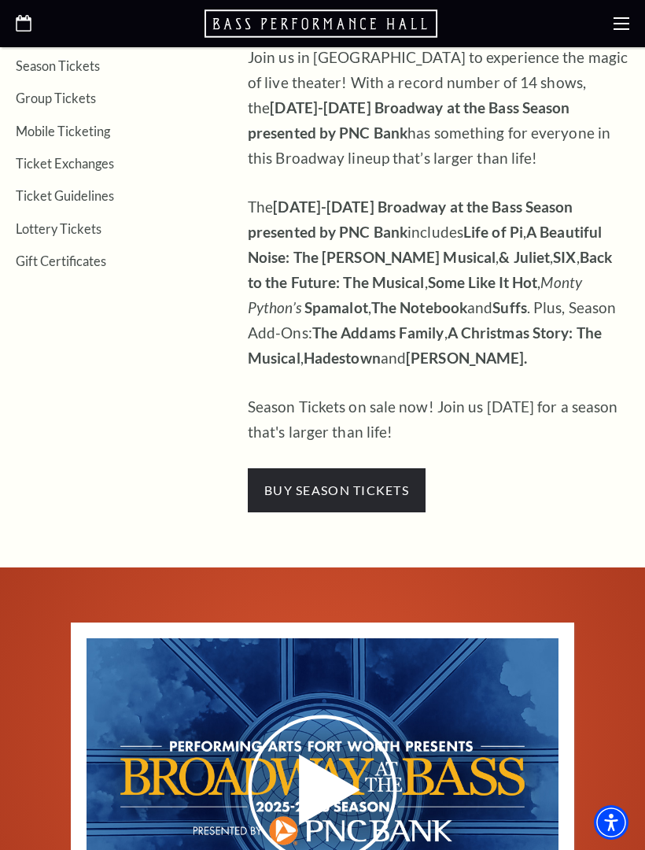
click at [404, 468] on span "buy season tickets" at bounding box center [337, 490] width 178 height 44
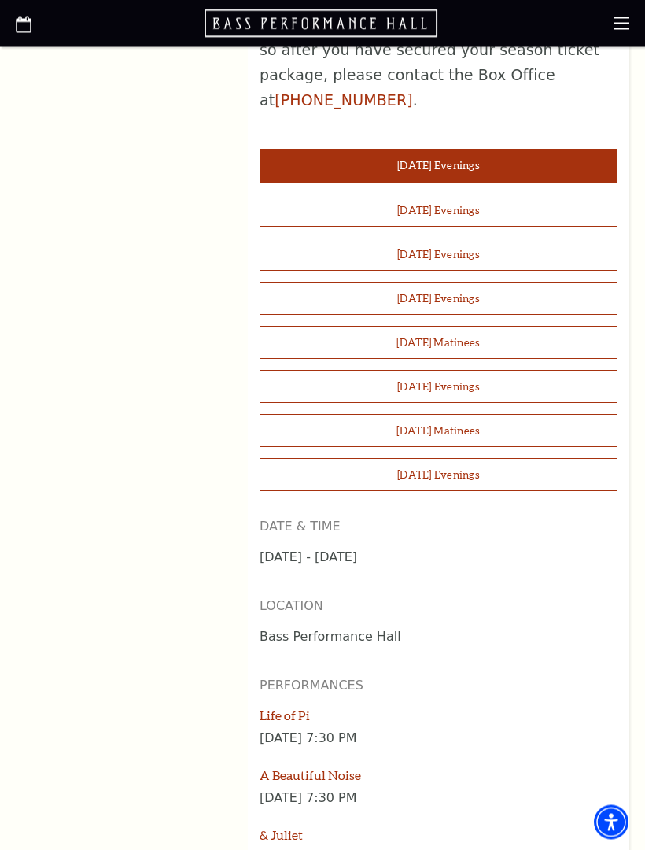
scroll to position [1390, 0]
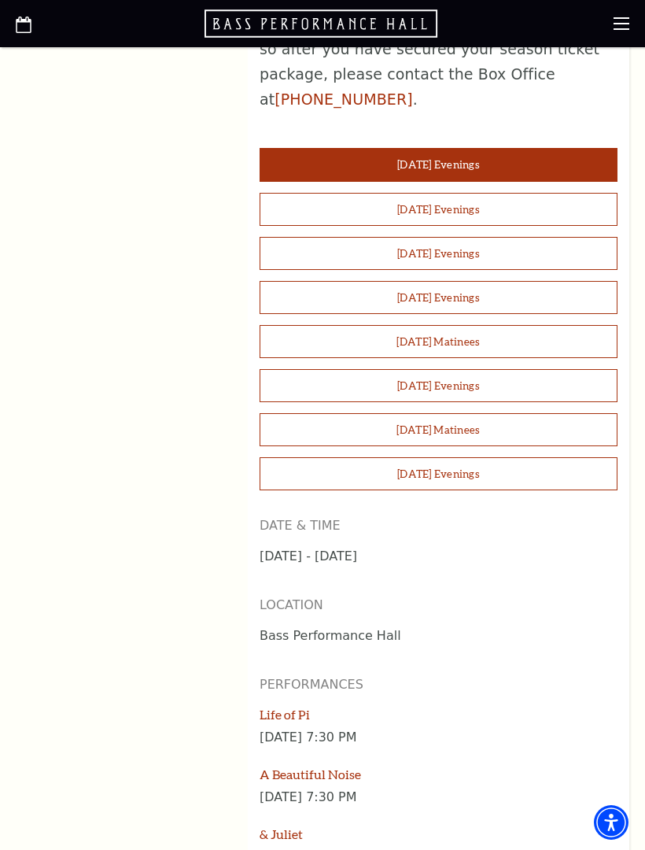
click at [572, 413] on button "[DATE] Matinees" at bounding box center [439, 429] width 358 height 33
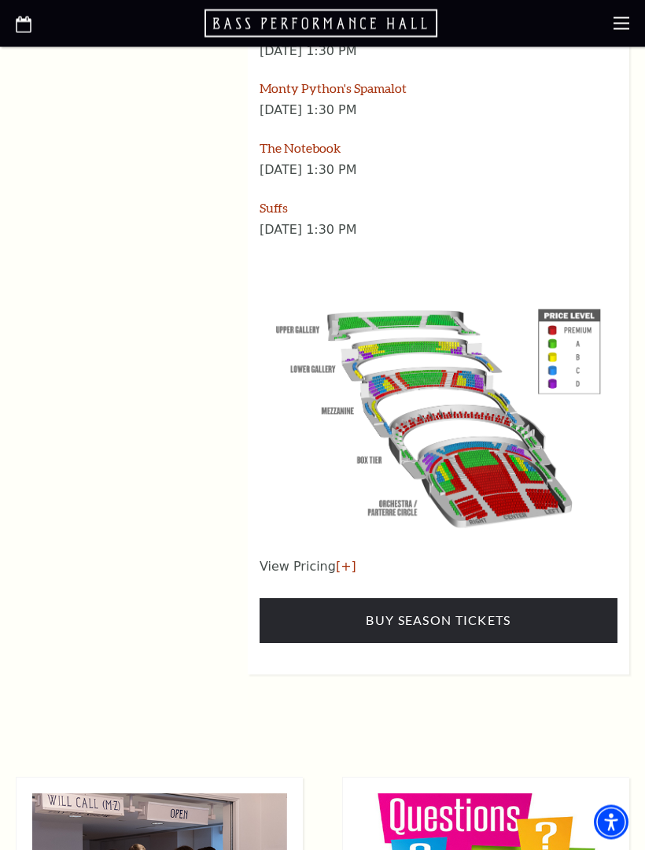
scroll to position [2377, 0]
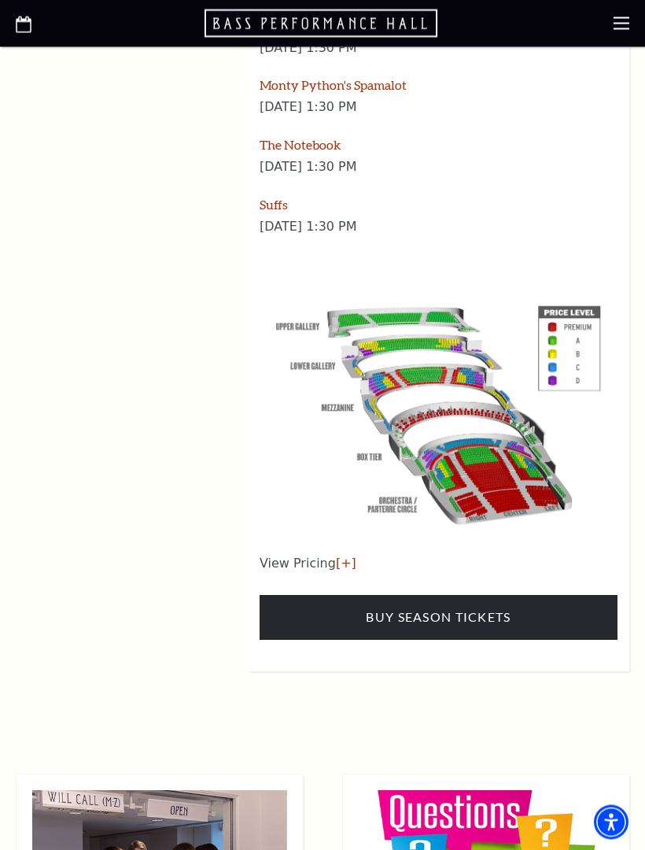
click at [345, 556] on link "[+]" at bounding box center [346, 563] width 20 height 15
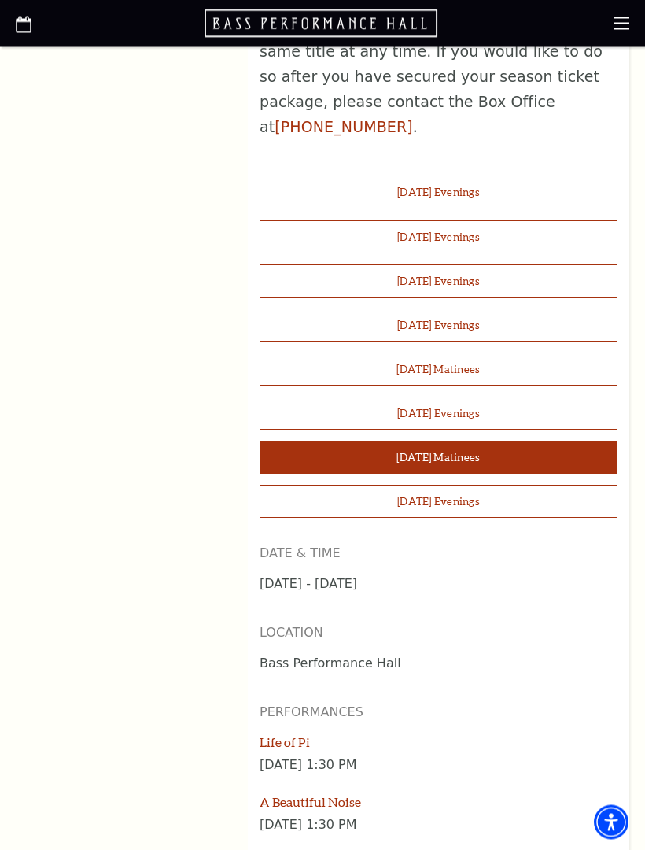
scroll to position [1322, 0]
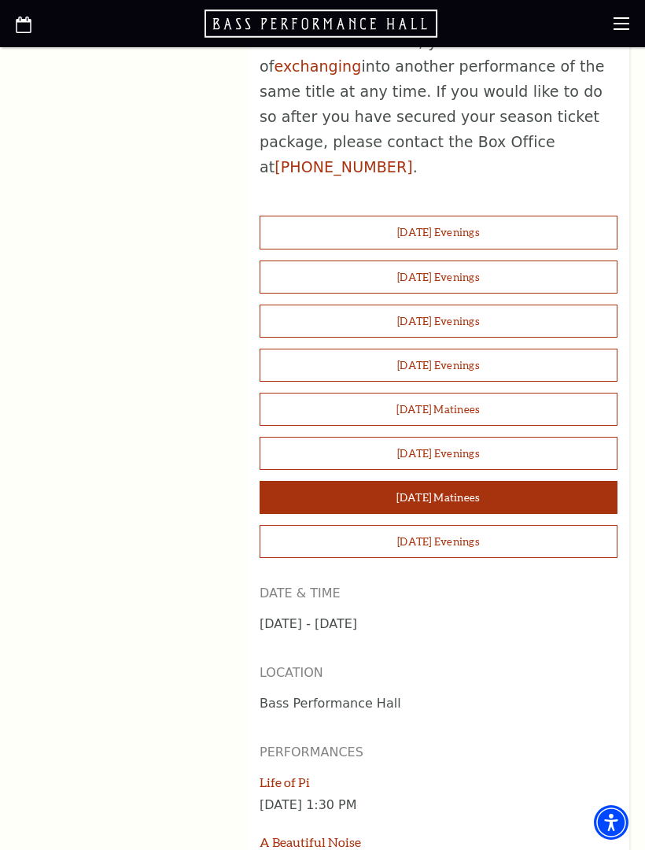
click at [481, 525] on button "Sunday Evenings" at bounding box center [439, 541] width 358 height 33
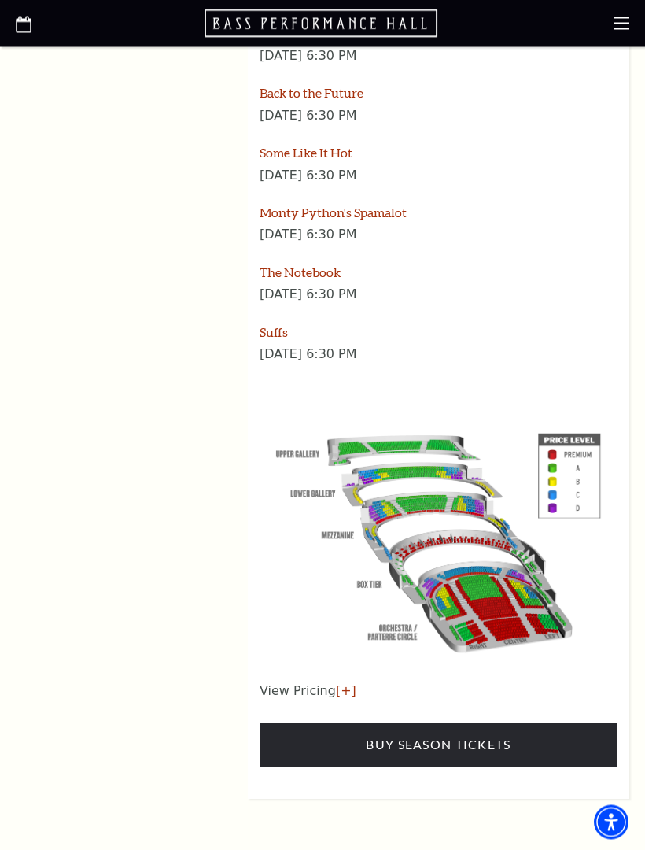
scroll to position [2250, 0]
click at [343, 683] on link "[+]" at bounding box center [346, 690] width 20 height 15
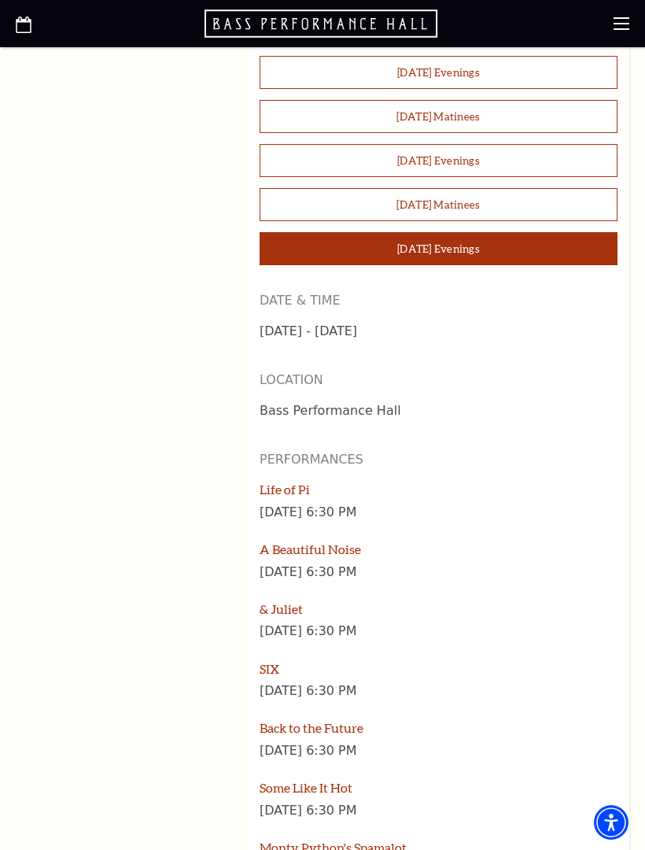
scroll to position [1608, 0]
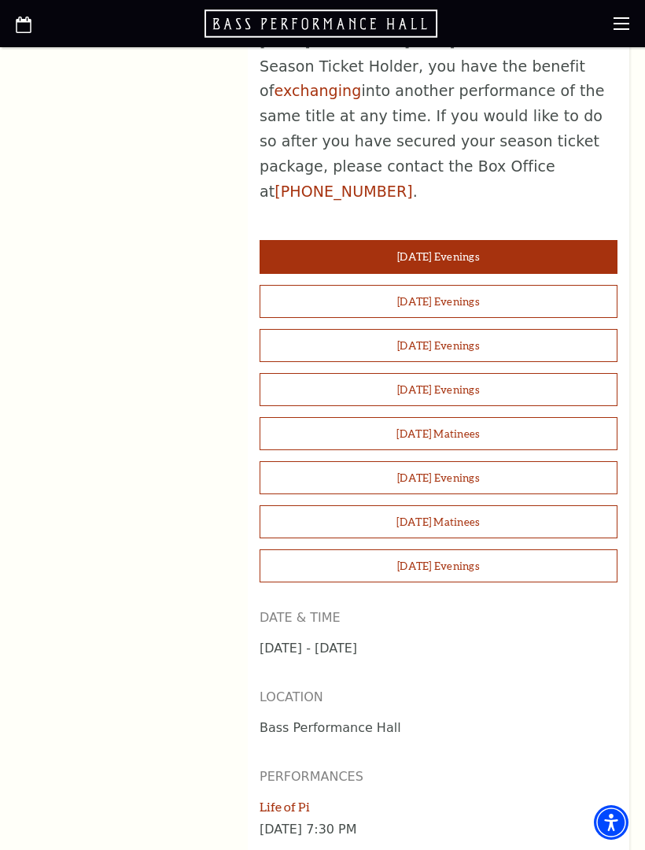
scroll to position [1297, 0]
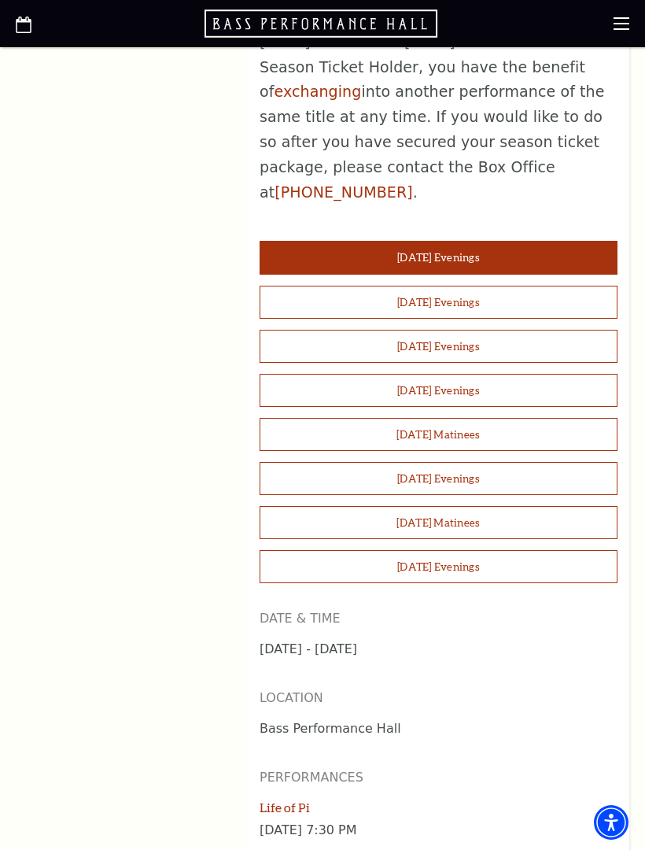
click at [473, 374] on button "[DATE] Evenings" at bounding box center [439, 390] width 358 height 33
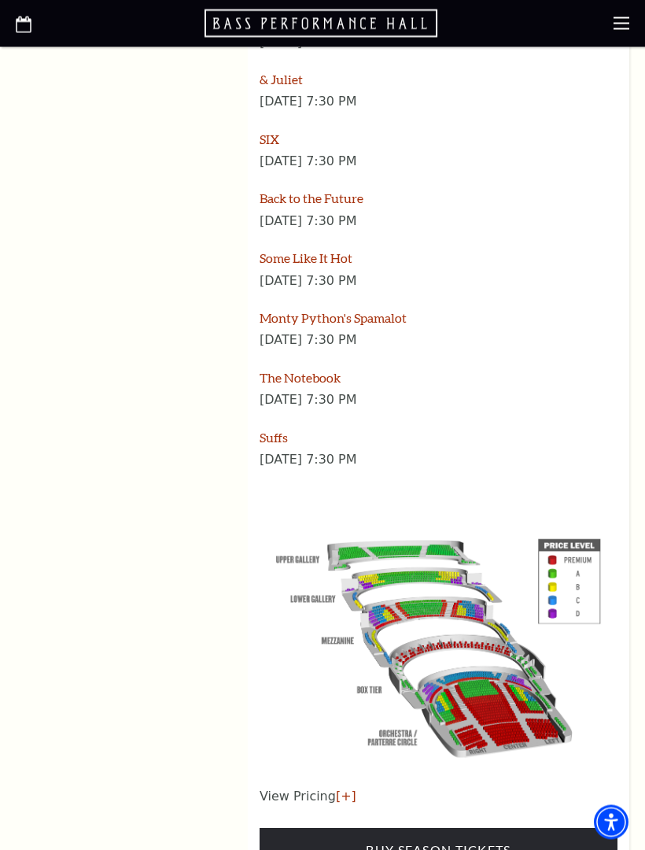
click at [345, 789] on link "[+]" at bounding box center [346, 796] width 20 height 15
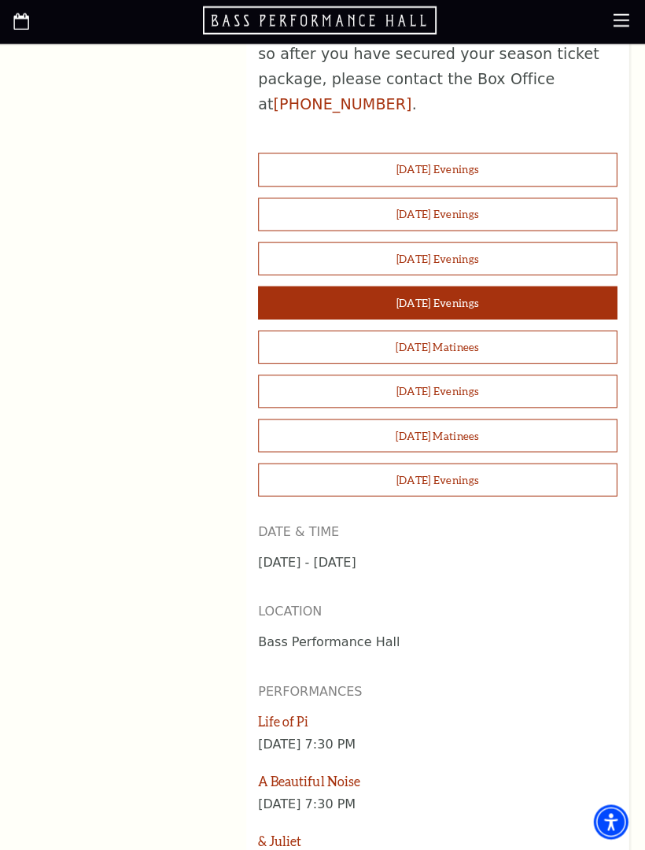
scroll to position [1383, 0]
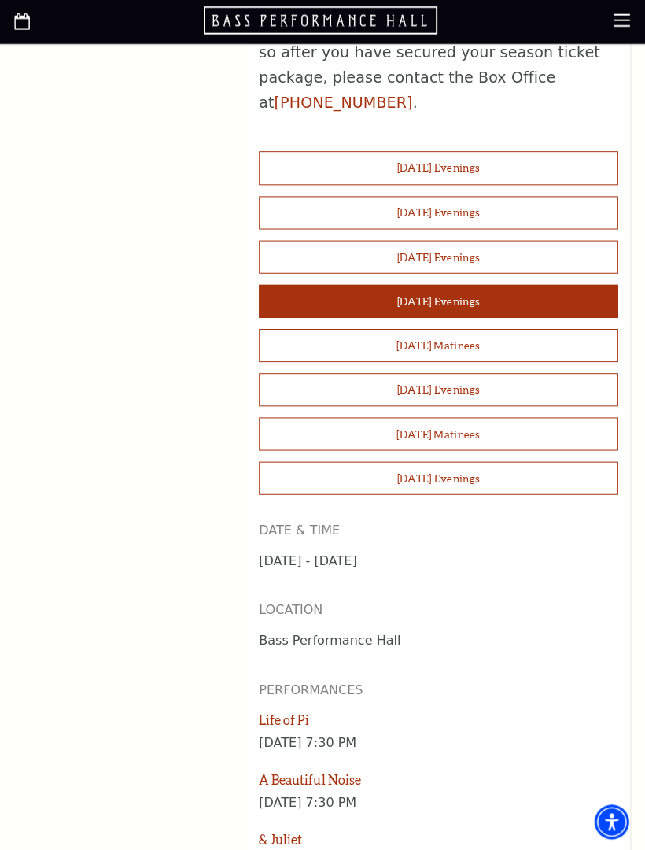
click at [523, 331] on button "[DATE] Matinees" at bounding box center [439, 347] width 358 height 33
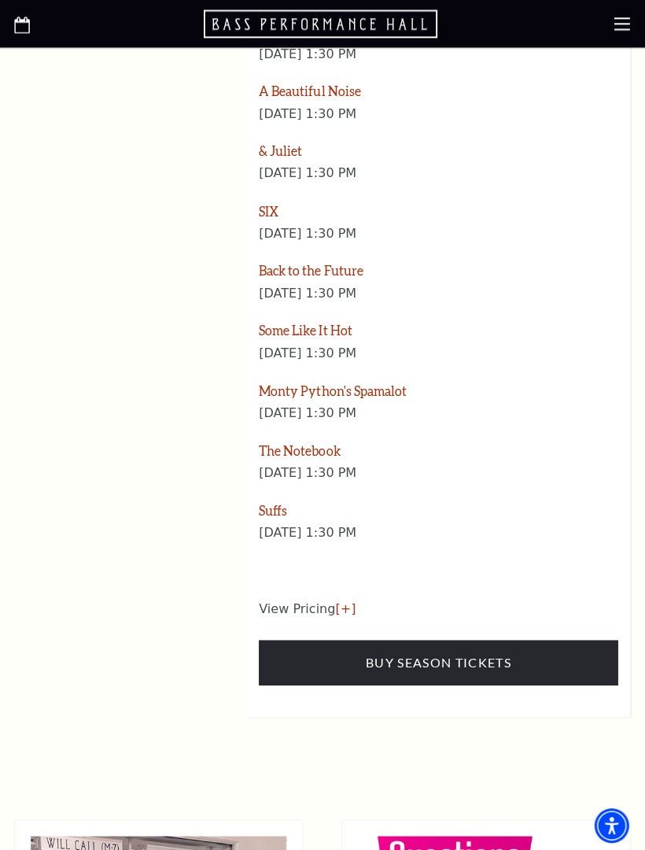
click at [342, 598] on link "[+]" at bounding box center [346, 605] width 20 height 15
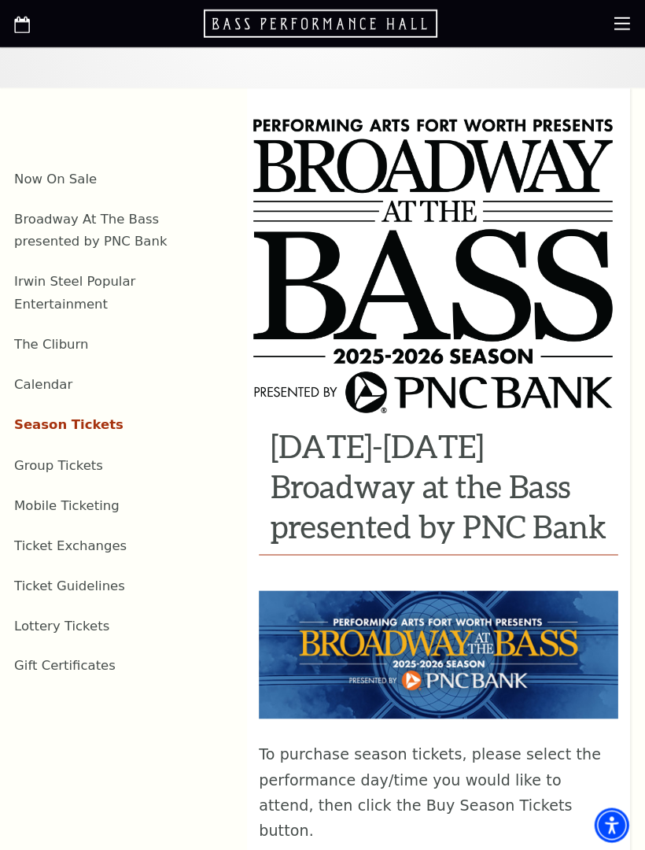
scroll to position [412, 0]
click at [78, 656] on link "Gift Certificates" at bounding box center [66, 663] width 101 height 15
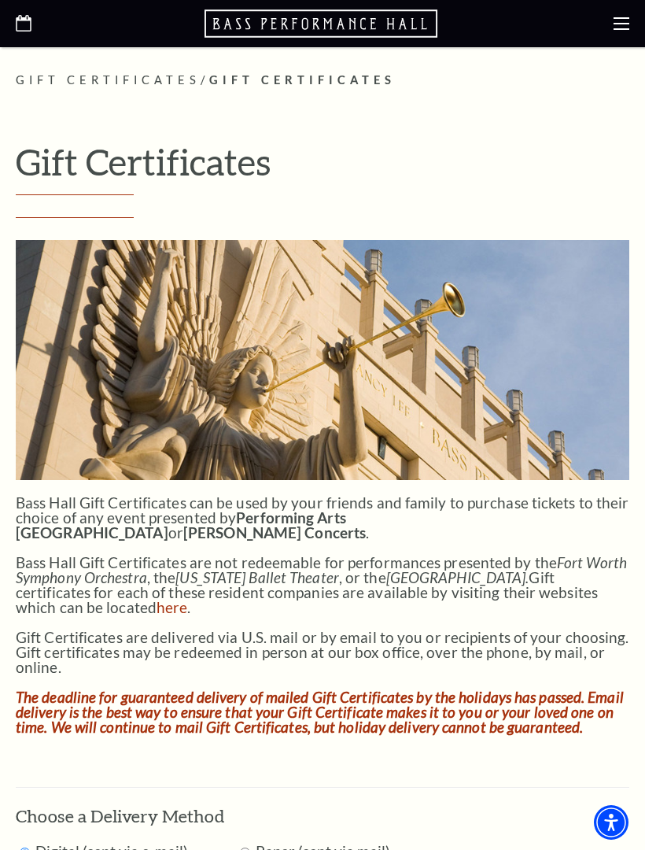
click at [622, 20] on icon at bounding box center [622, 24] width 16 height 16
